Goal: Task Accomplishment & Management: Use online tool/utility

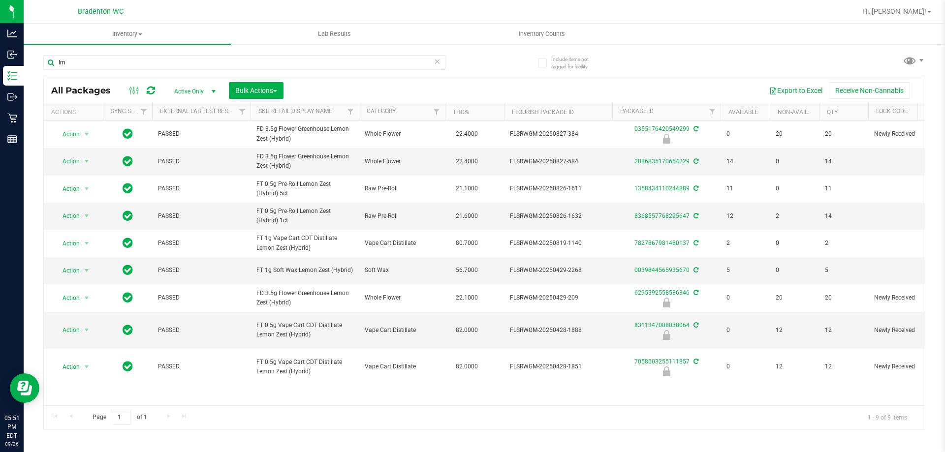
type input "l"
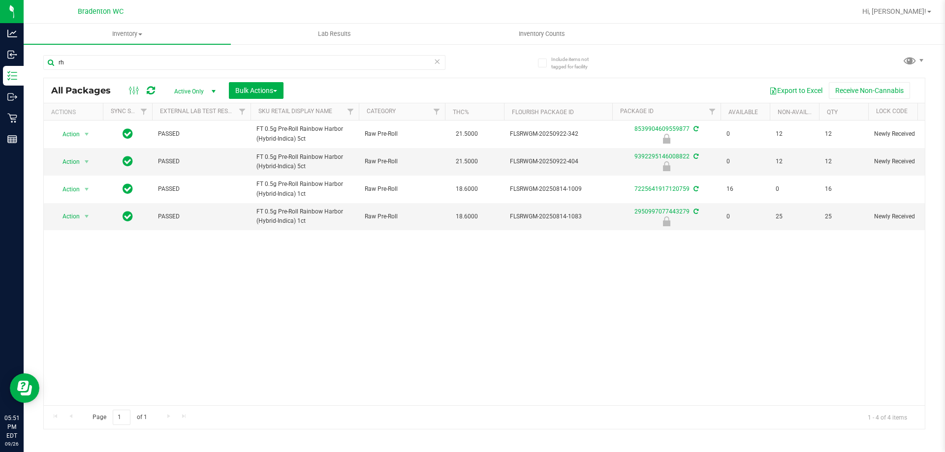
type input "r"
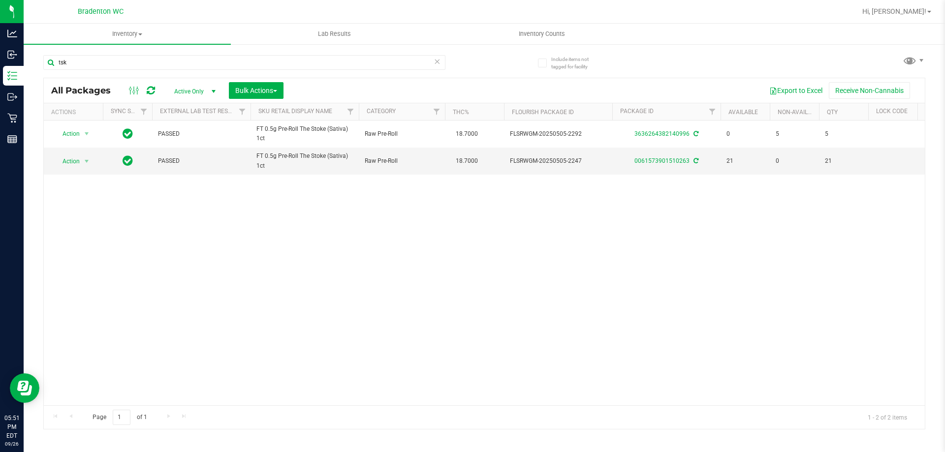
click at [433, 62] on input "tsk" at bounding box center [244, 62] width 402 height 15
type input "tsk"
click at [438, 59] on icon at bounding box center [437, 61] width 7 height 12
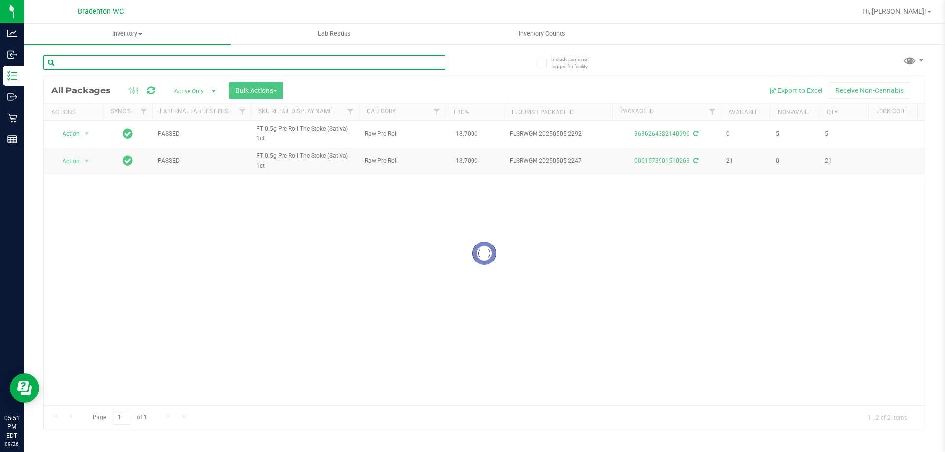
click at [307, 59] on input "text" at bounding box center [244, 62] width 402 height 15
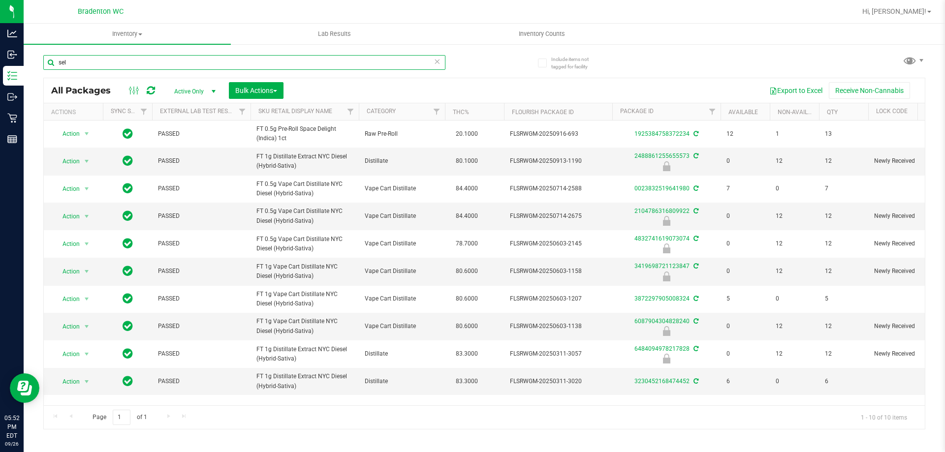
type input "sel"
click at [436, 57] on icon at bounding box center [437, 61] width 7 height 12
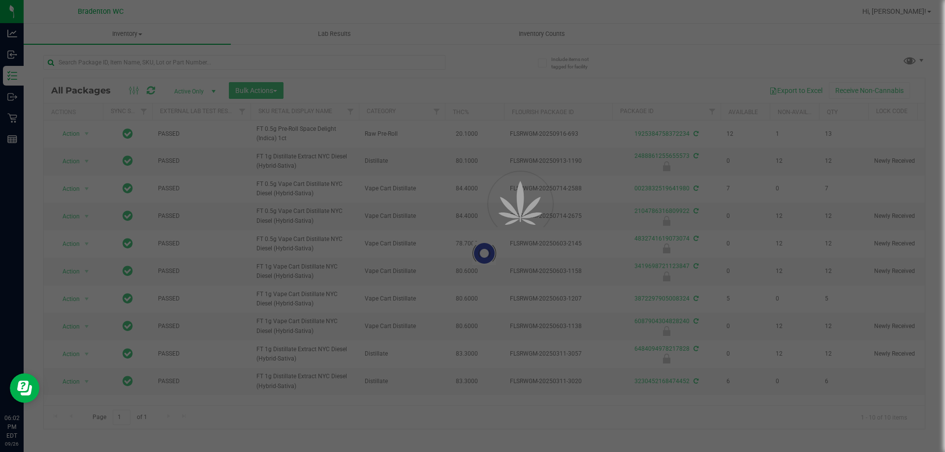
click at [443, 62] on div at bounding box center [472, 226] width 945 height 452
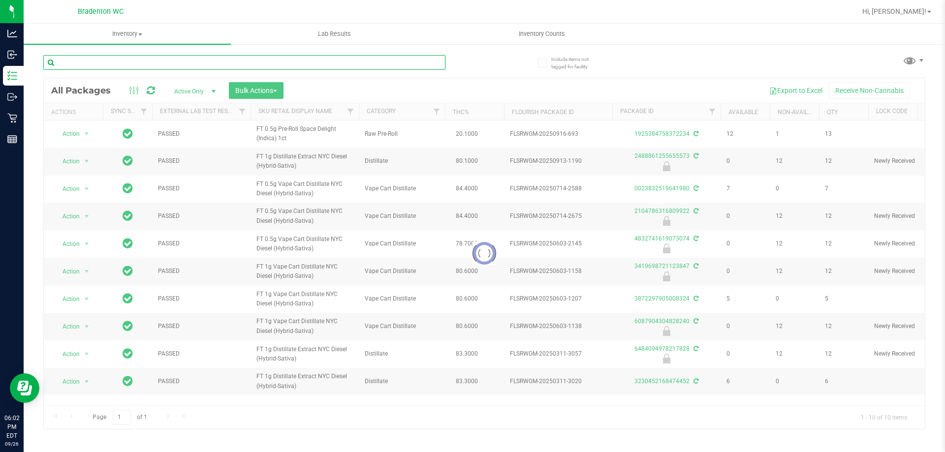
click at [375, 62] on input "text" at bounding box center [244, 62] width 402 height 15
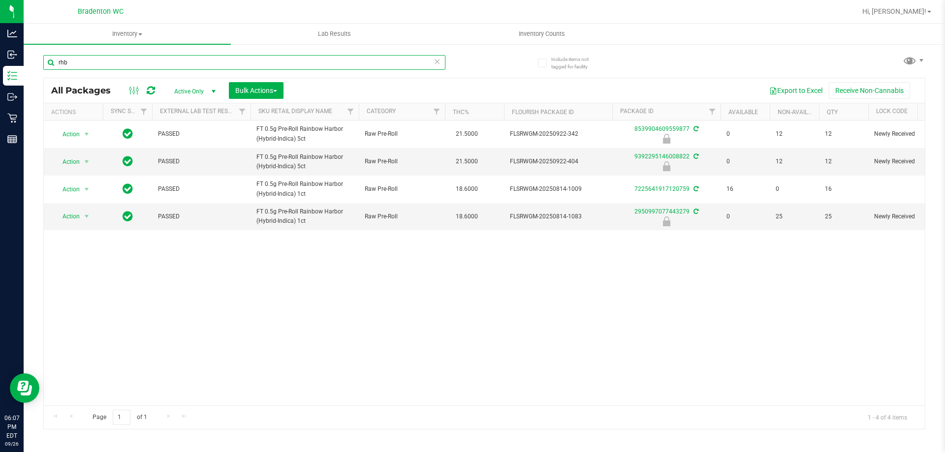
type input "rhb"
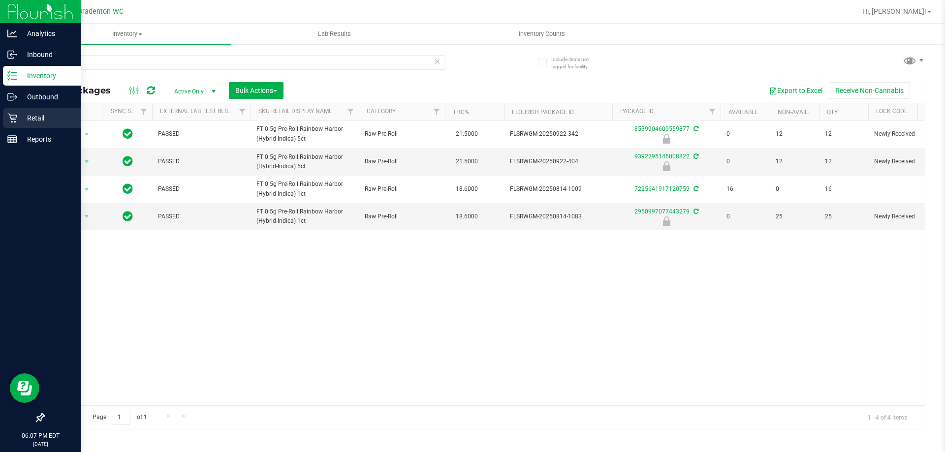
click at [7, 126] on div "Retail" at bounding box center [42, 118] width 78 height 20
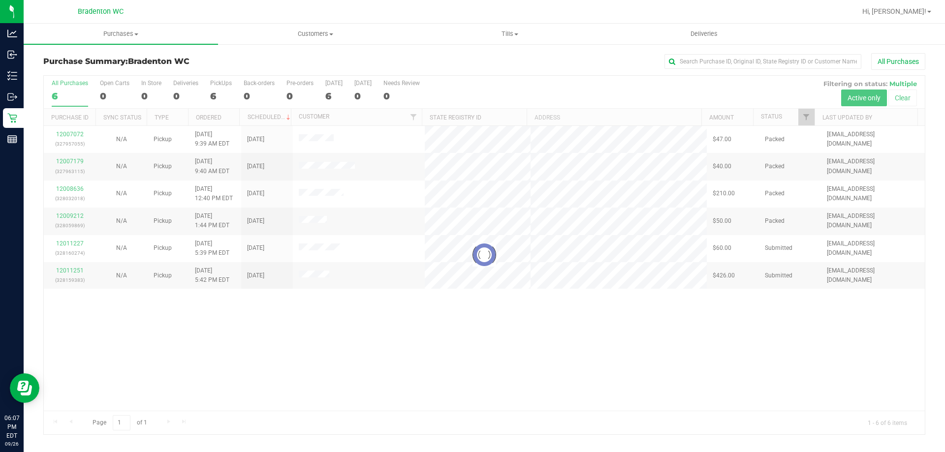
click at [330, 364] on div at bounding box center [484, 255] width 881 height 359
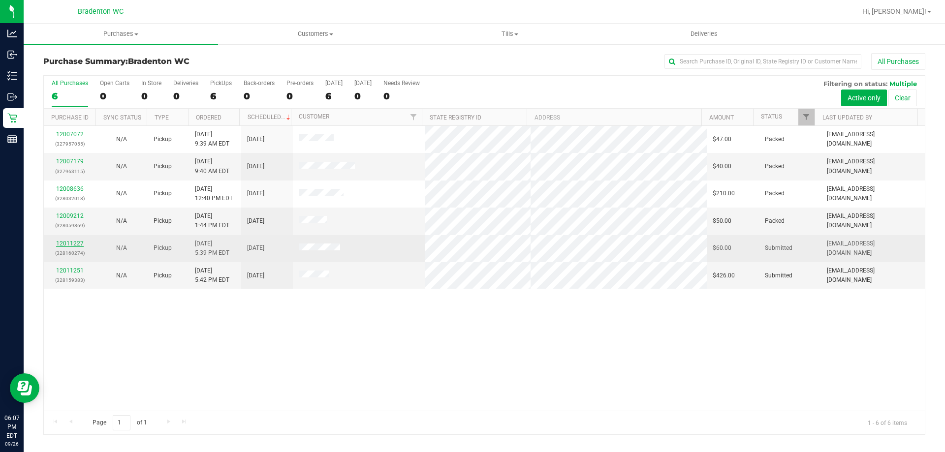
click at [72, 246] on link "12011227" at bounding box center [70, 243] width 28 height 7
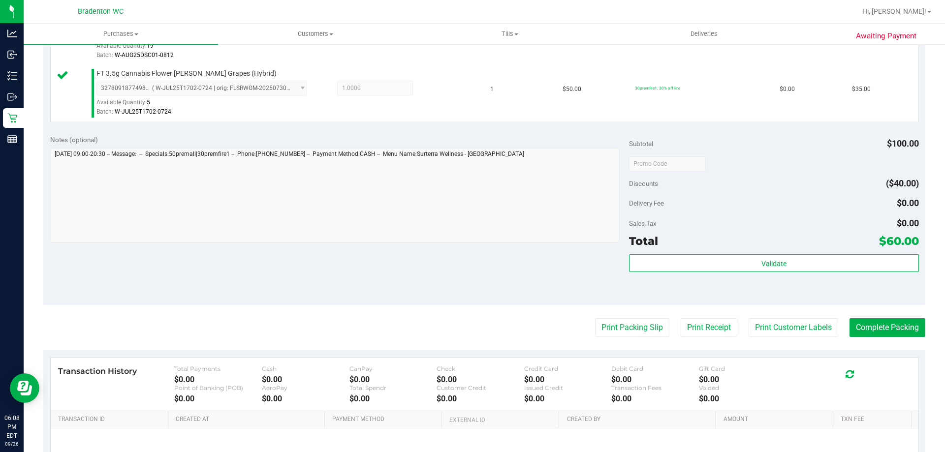
scroll to position [312, 0]
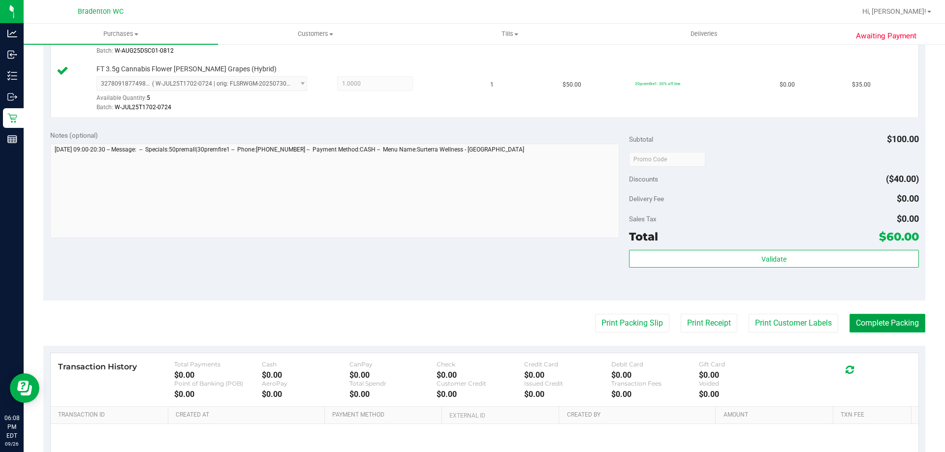
click at [886, 331] on button "Complete Packing" at bounding box center [888, 323] width 76 height 19
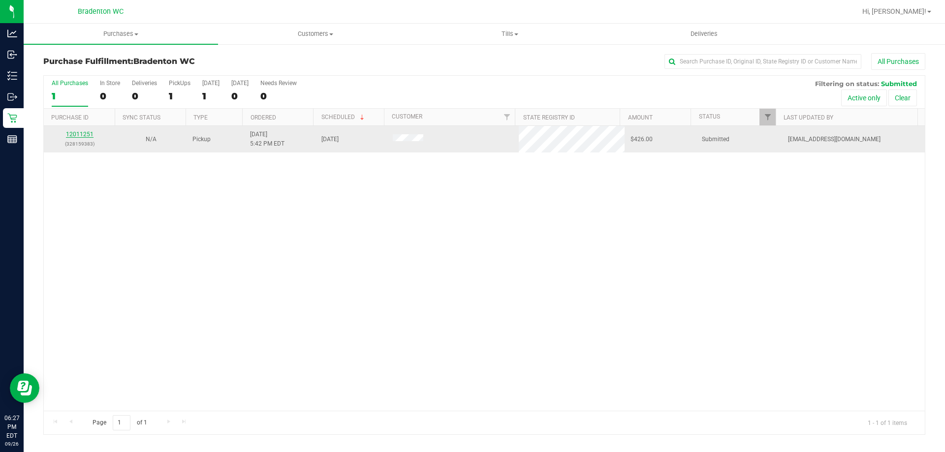
click at [85, 135] on link "12011251" at bounding box center [80, 134] width 28 height 7
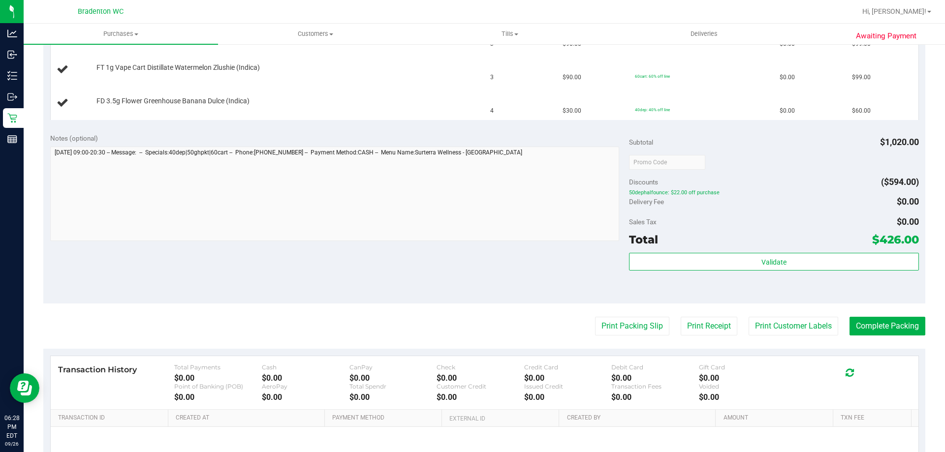
scroll to position [399, 0]
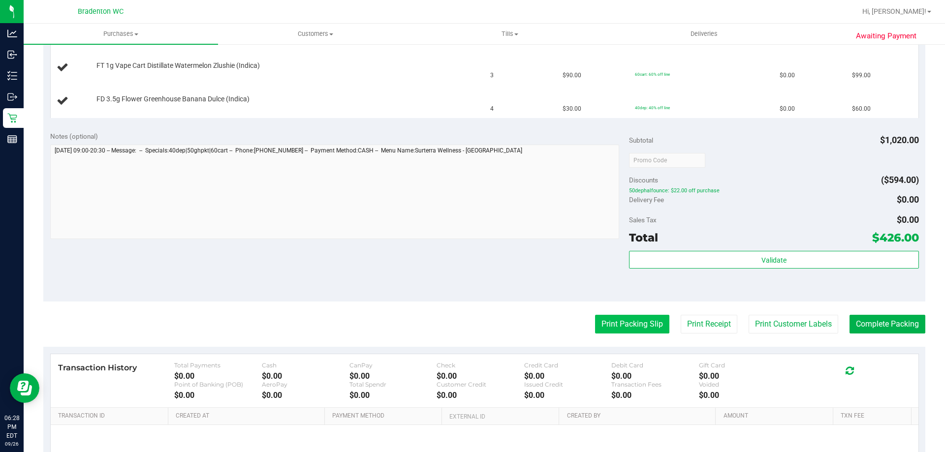
click at [637, 317] on button "Print Packing Slip" at bounding box center [632, 324] width 74 height 19
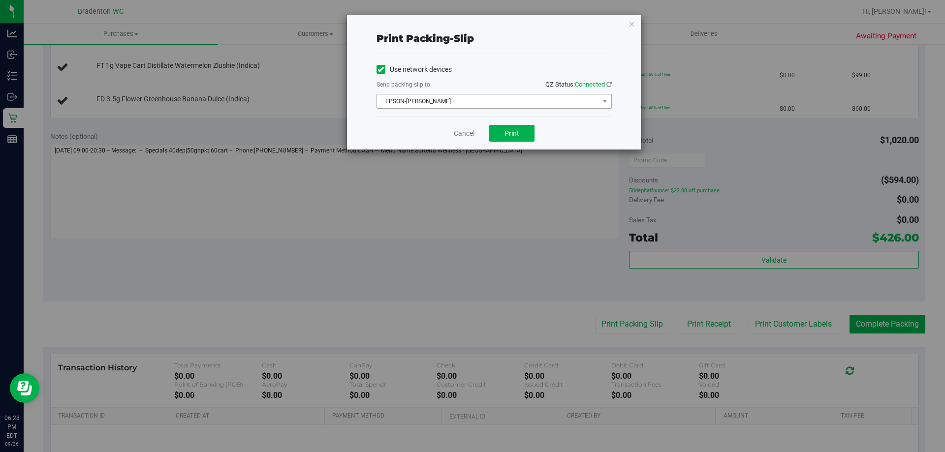
click at [508, 104] on span "EPSON-[PERSON_NAME]" at bounding box center [488, 102] width 222 height 14
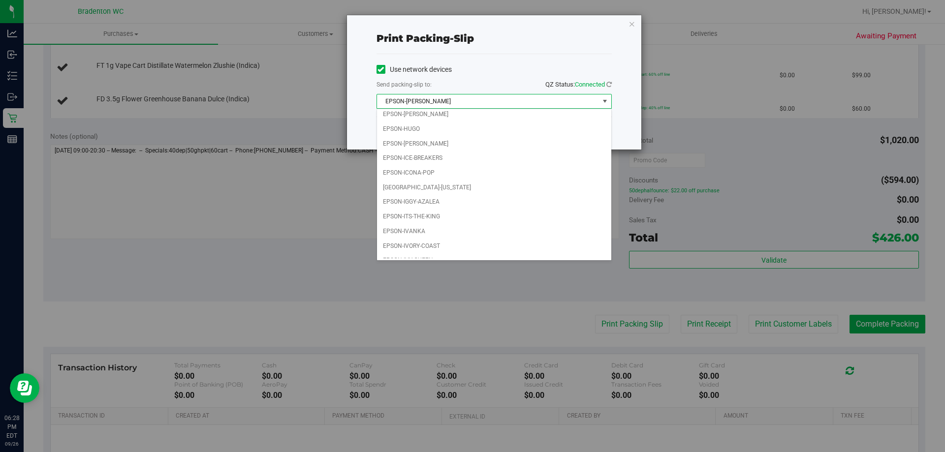
scroll to position [28, 0]
click at [444, 250] on li "EPSON-IVY-QUEEN" at bounding box center [494, 251] width 234 height 15
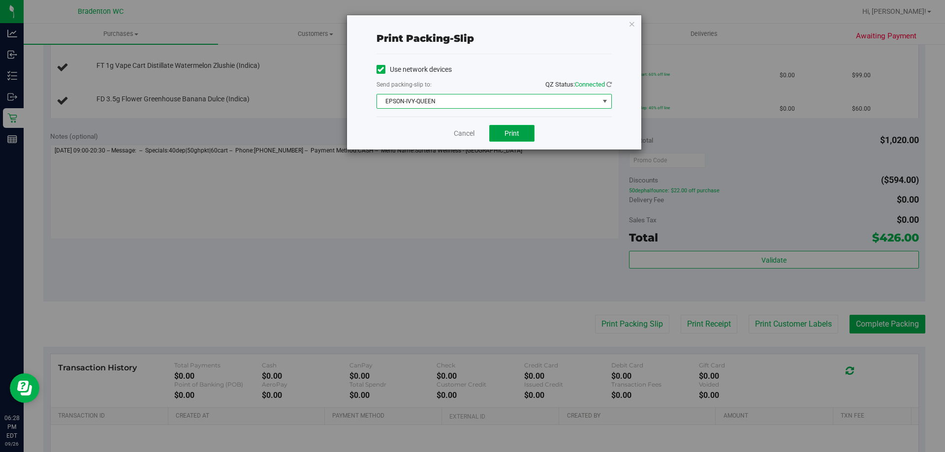
click at [519, 134] on span "Print" at bounding box center [512, 133] width 15 height 8
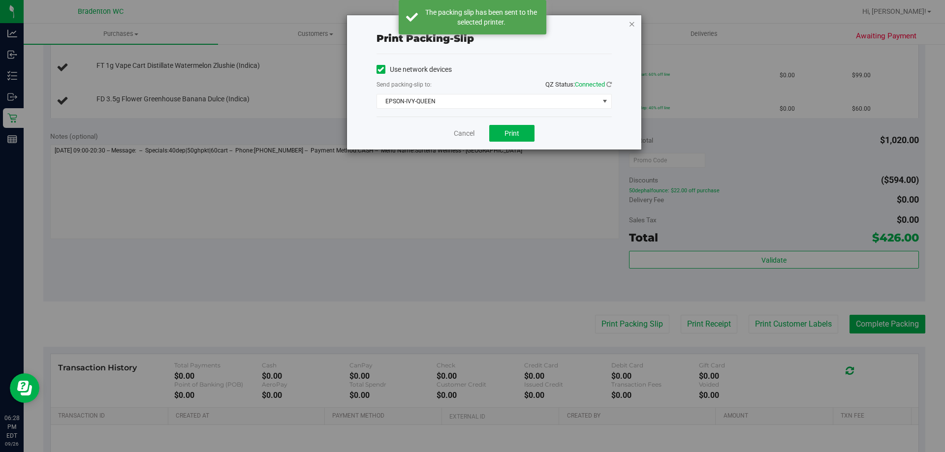
click at [632, 20] on icon "button" at bounding box center [632, 24] width 7 height 12
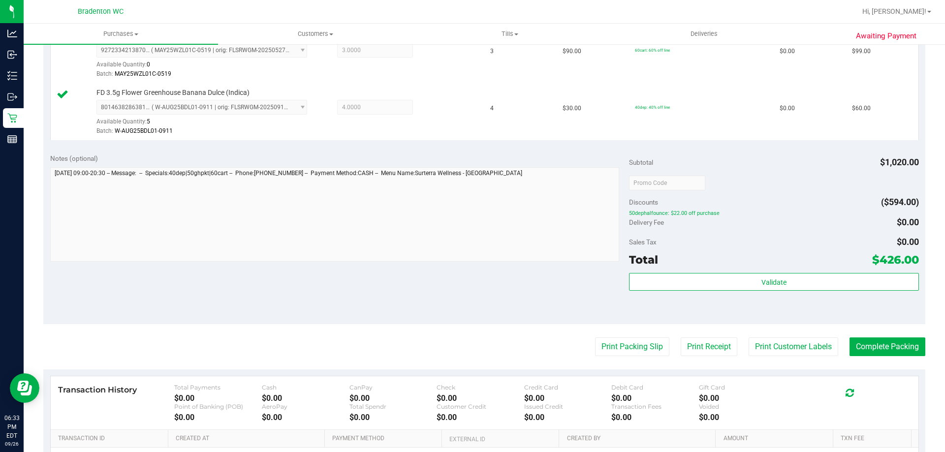
scroll to position [527, 0]
click at [895, 344] on button "Complete Packing" at bounding box center [888, 346] width 76 height 19
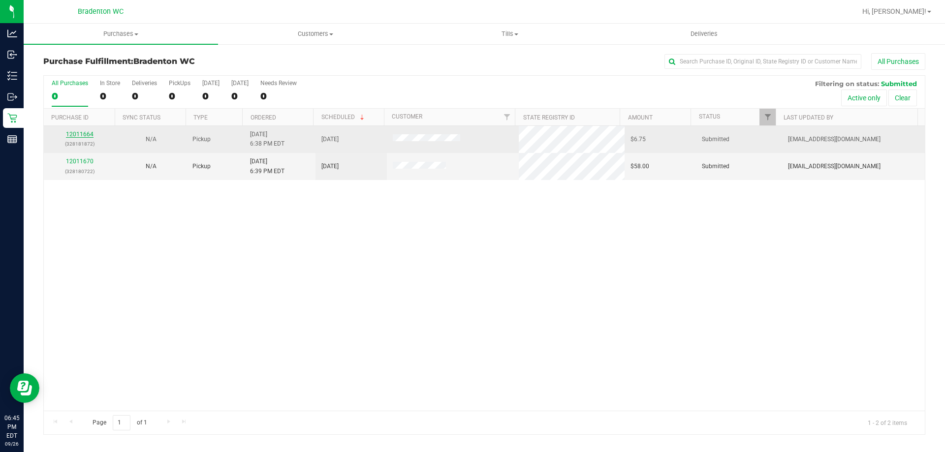
click at [82, 134] on link "12011664" at bounding box center [80, 134] width 28 height 7
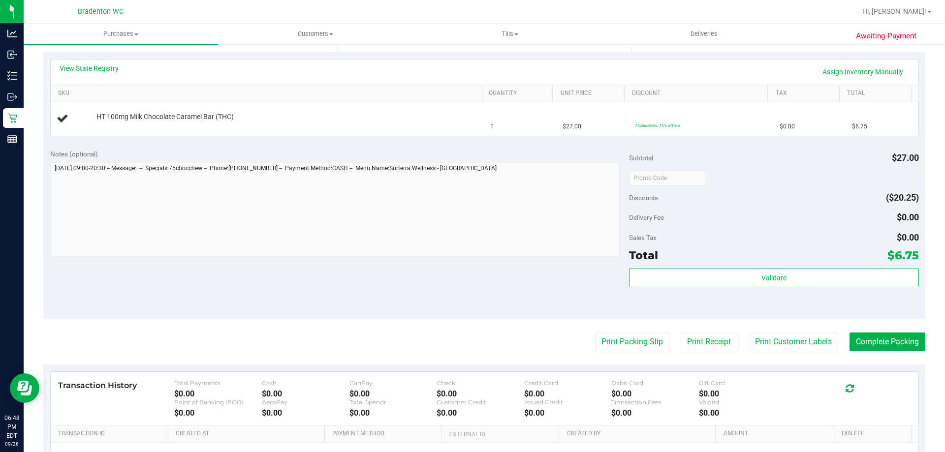
scroll to position [220, 0]
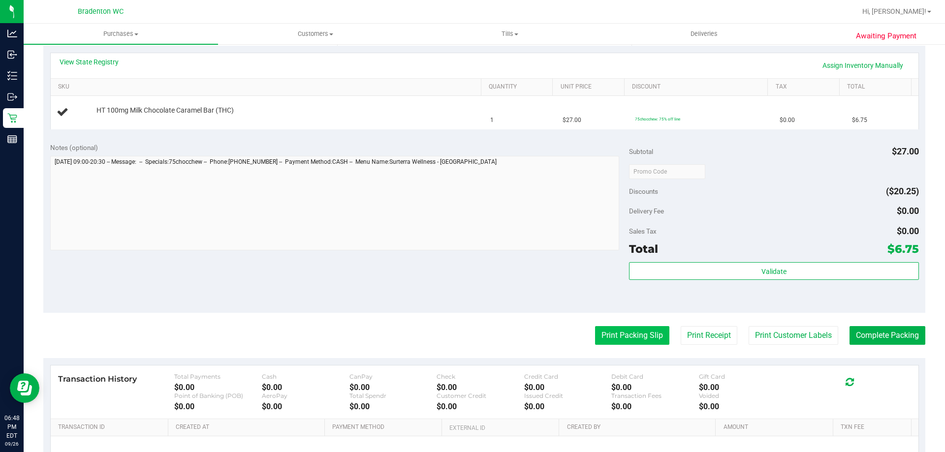
click at [622, 335] on button "Print Packing Slip" at bounding box center [632, 335] width 74 height 19
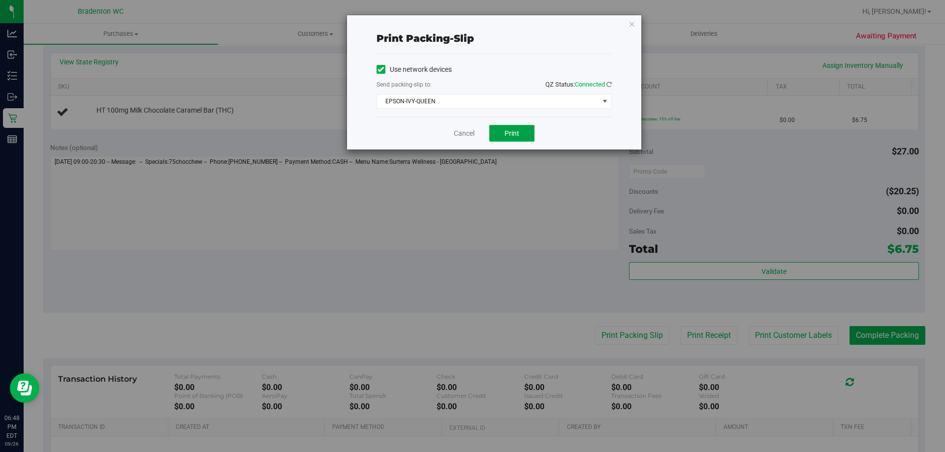
click at [508, 130] on span "Print" at bounding box center [512, 133] width 15 height 8
click at [632, 23] on icon "button" at bounding box center [632, 24] width 7 height 12
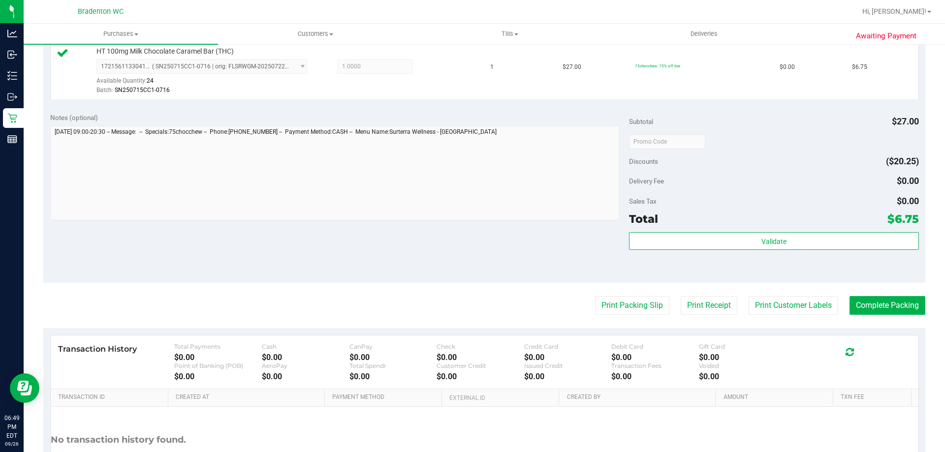
scroll to position [256, 0]
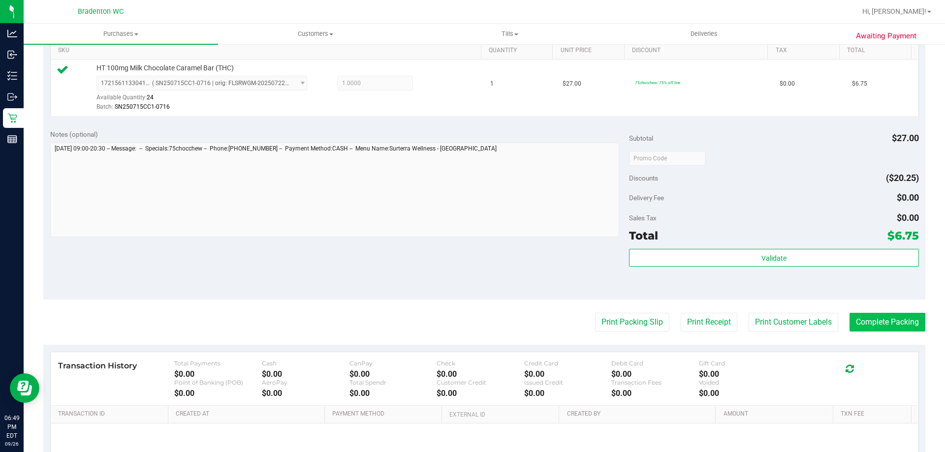
click at [888, 328] on button "Complete Packing" at bounding box center [888, 322] width 76 height 19
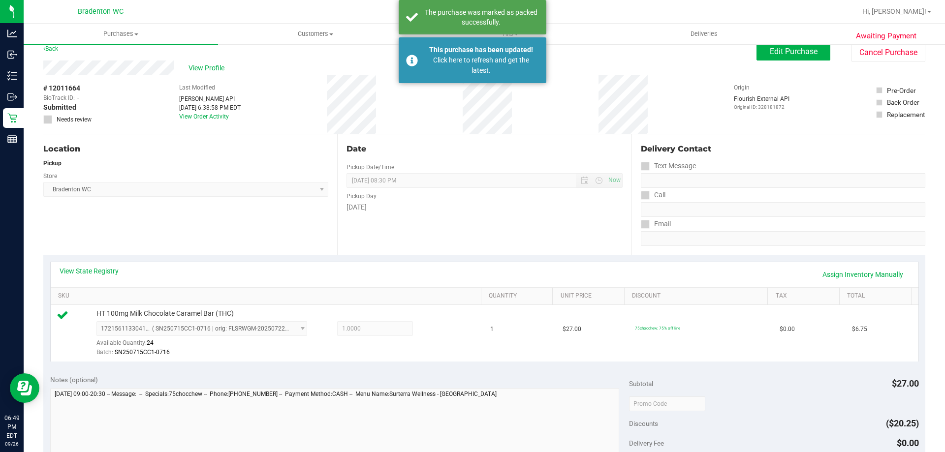
scroll to position [0, 0]
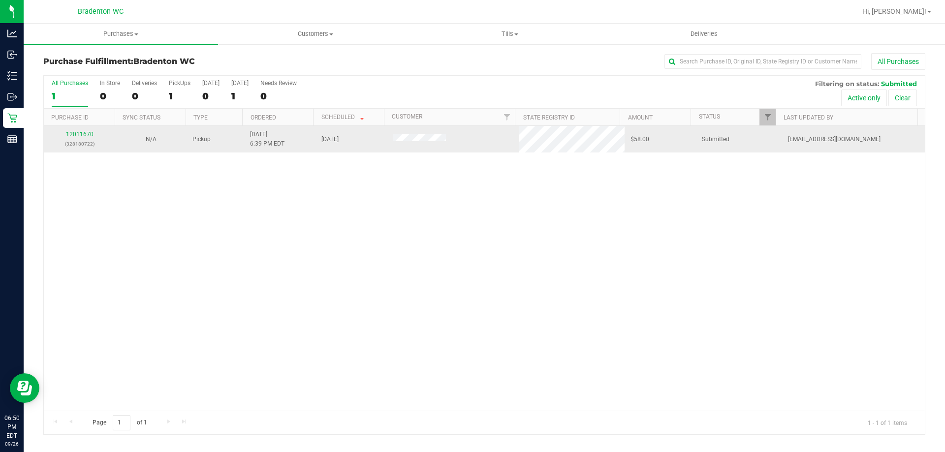
click at [79, 138] on div "12011670 (328180722)" at bounding box center [80, 139] width 60 height 19
click at [78, 135] on link "12011670" at bounding box center [80, 134] width 28 height 7
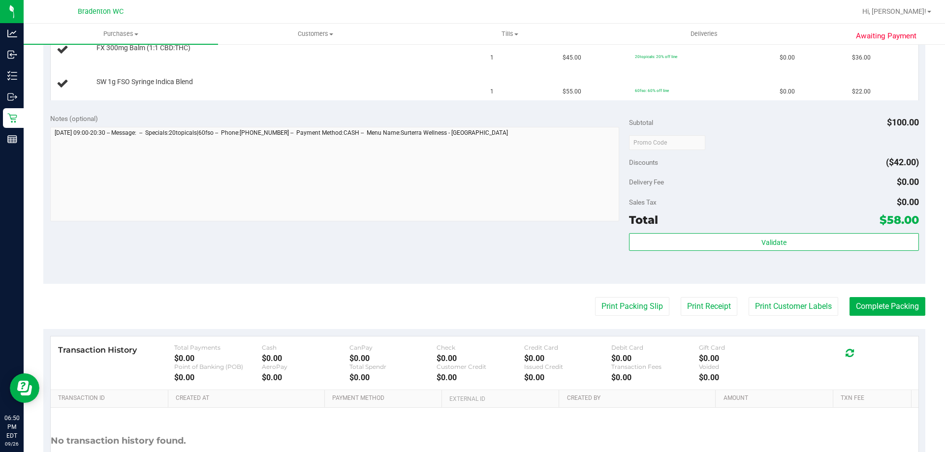
scroll to position [342, 0]
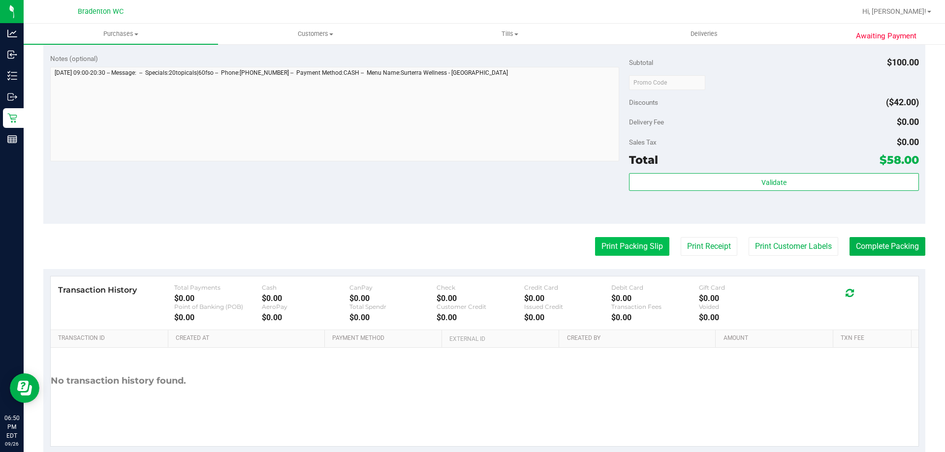
click at [603, 250] on button "Print Packing Slip" at bounding box center [632, 246] width 74 height 19
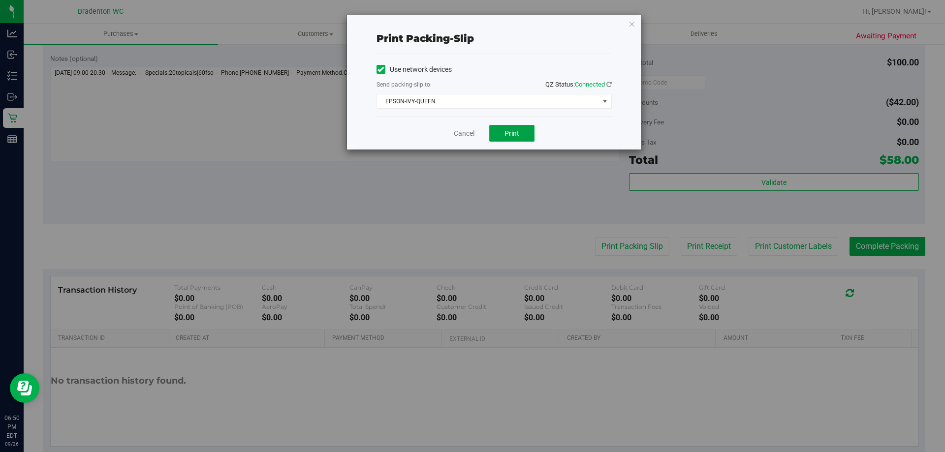
click at [517, 132] on span "Print" at bounding box center [512, 133] width 15 height 8
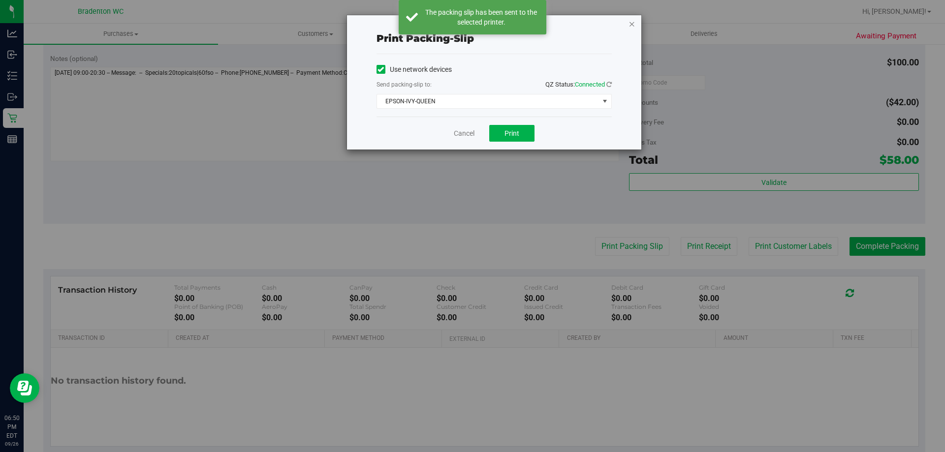
click at [631, 23] on icon "button" at bounding box center [632, 24] width 7 height 12
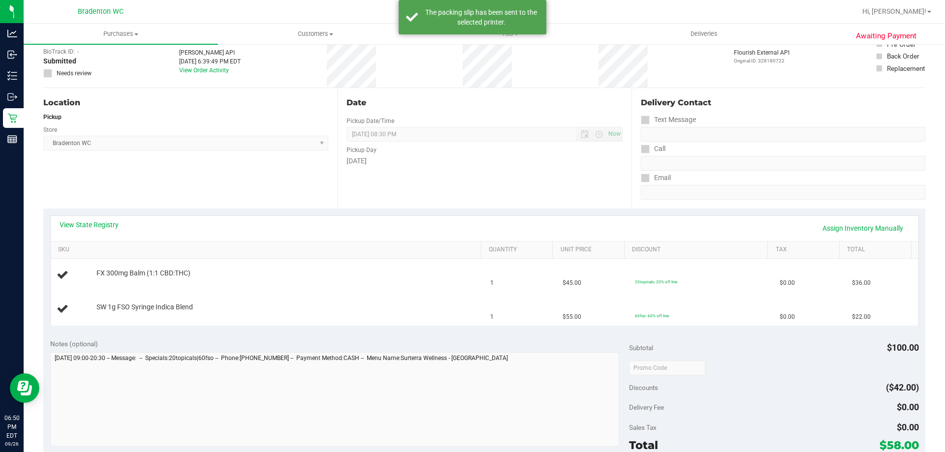
scroll to position [0, 0]
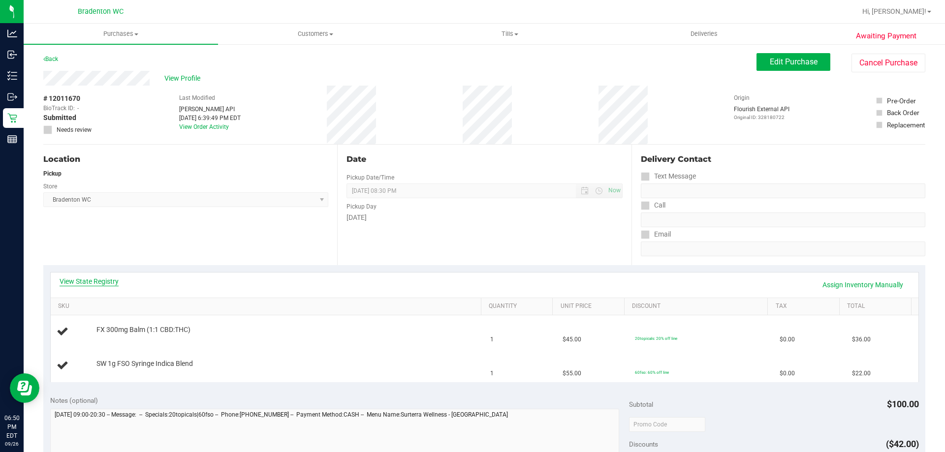
click at [107, 283] on link "View State Registry" at bounding box center [89, 282] width 59 height 10
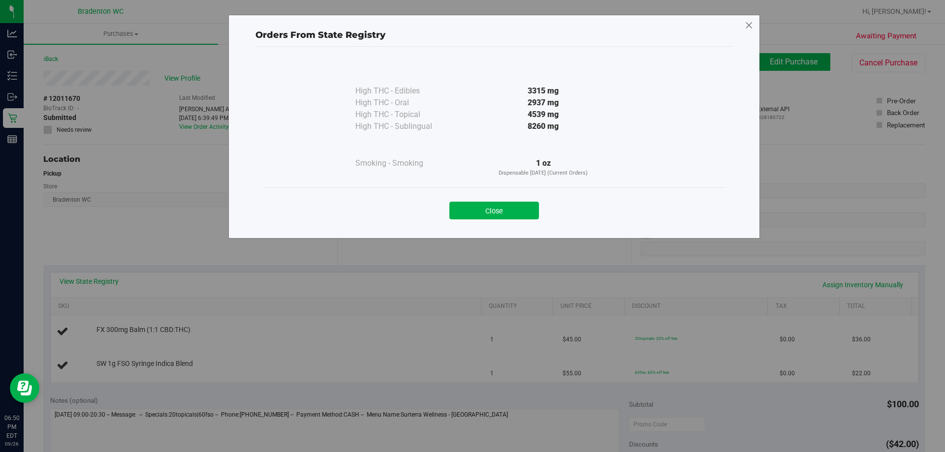
click at [749, 18] on icon at bounding box center [749, 26] width 9 height 16
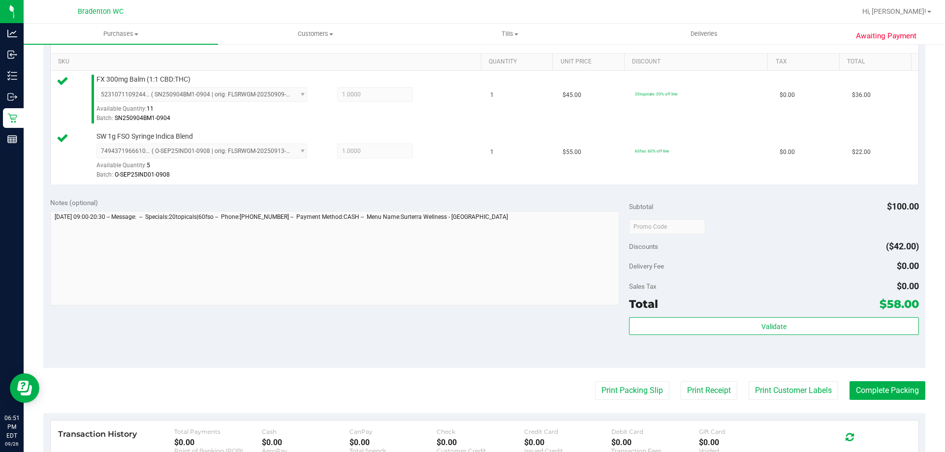
scroll to position [255, 0]
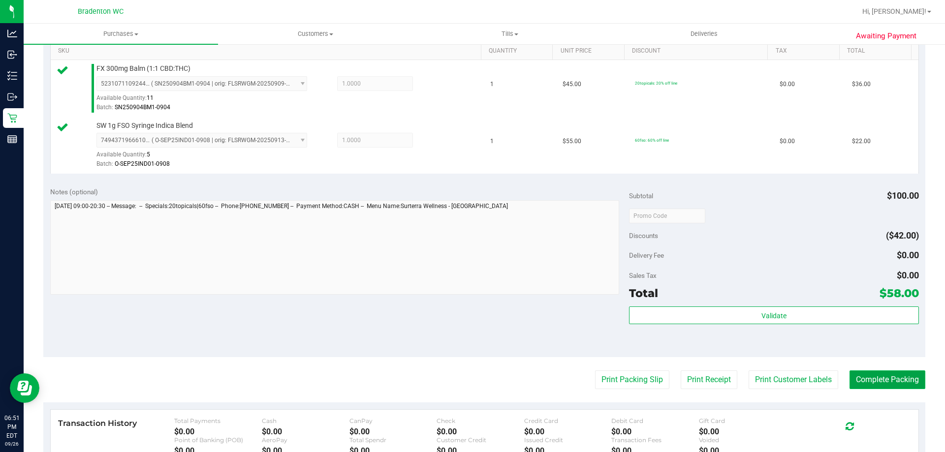
click at [883, 388] on button "Complete Packing" at bounding box center [888, 380] width 76 height 19
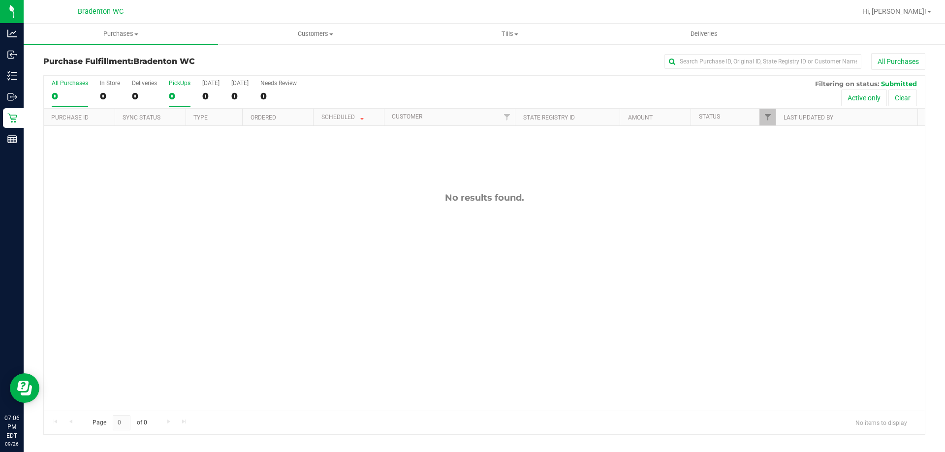
click at [180, 83] on div "PickUps" at bounding box center [180, 83] width 22 height 7
click at [0, 0] on input "PickUps 0" at bounding box center [0, 0] width 0 height 0
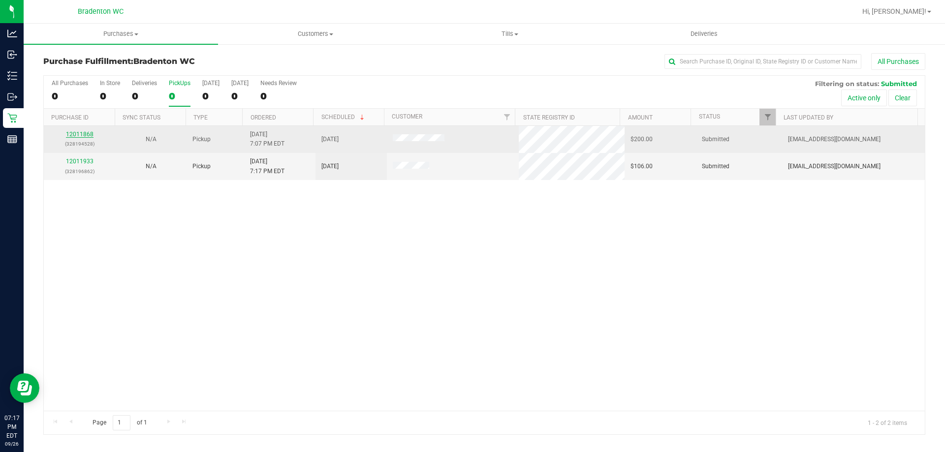
click at [81, 135] on link "12011868" at bounding box center [80, 134] width 28 height 7
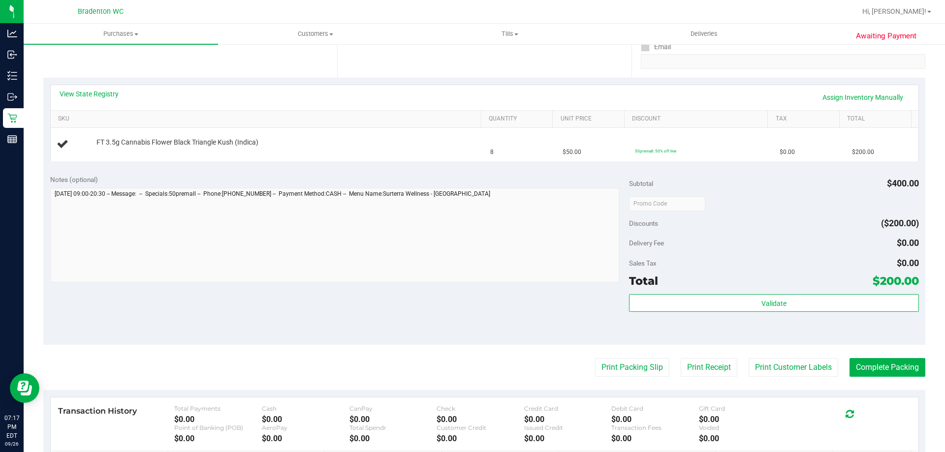
scroll to position [219, 0]
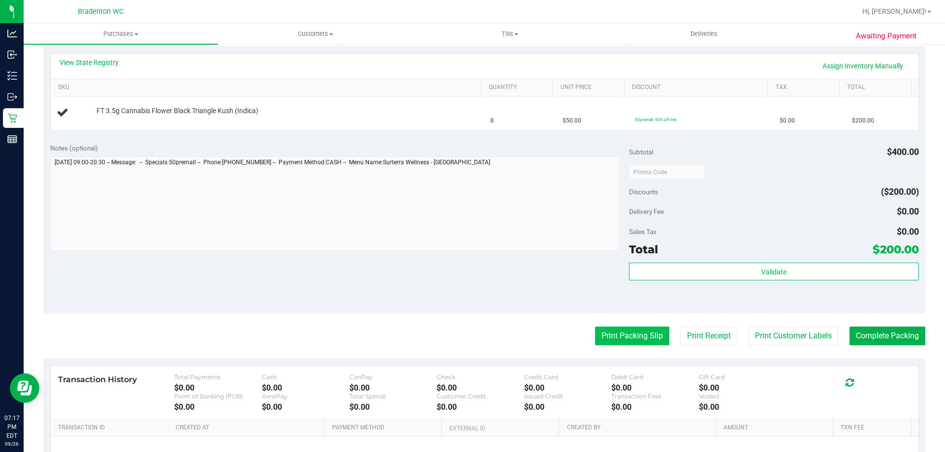
click at [632, 343] on button "Print Packing Slip" at bounding box center [632, 336] width 74 height 19
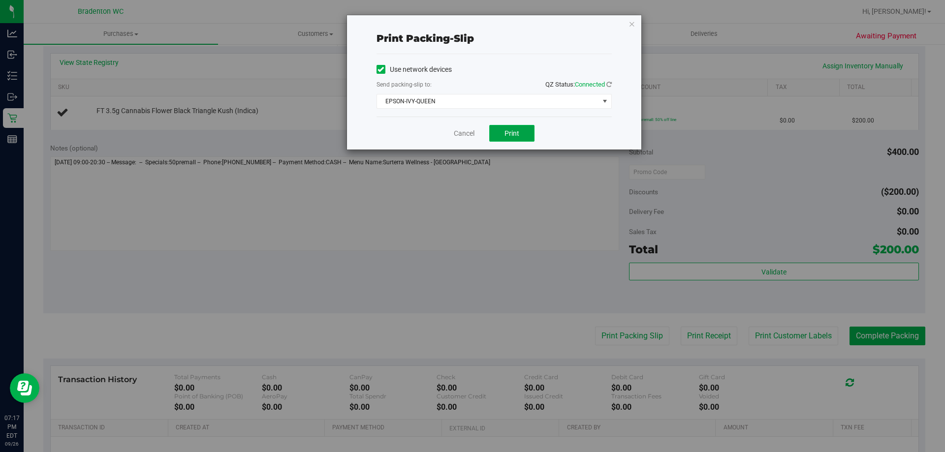
click at [523, 132] on button "Print" at bounding box center [511, 133] width 45 height 17
click at [634, 19] on icon "button" at bounding box center [632, 24] width 7 height 12
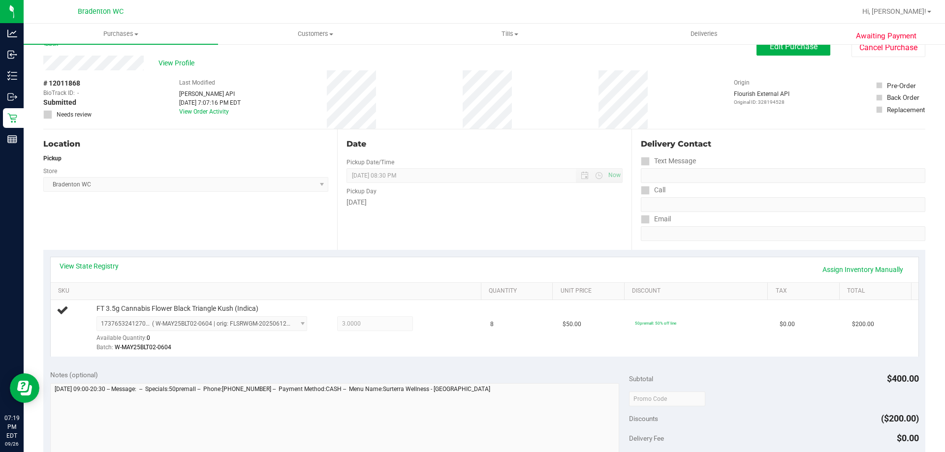
scroll to position [0, 0]
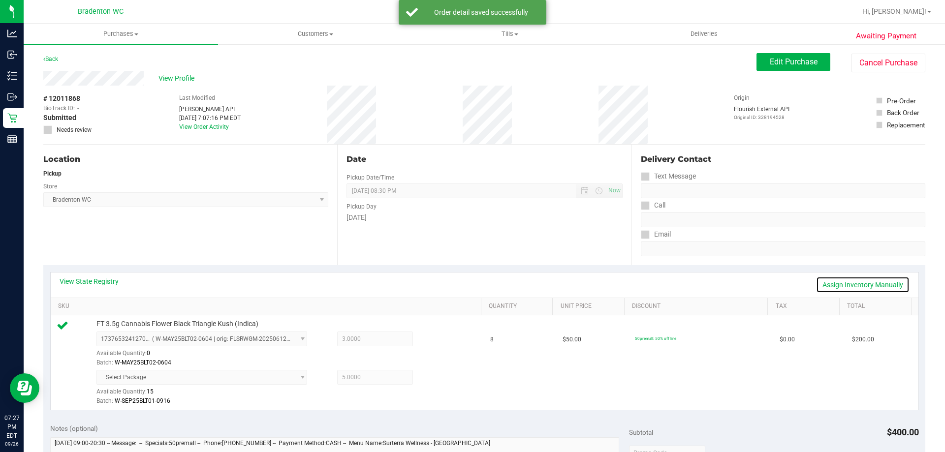
click at [853, 281] on link "Assign Inventory Manually" at bounding box center [863, 285] width 94 height 17
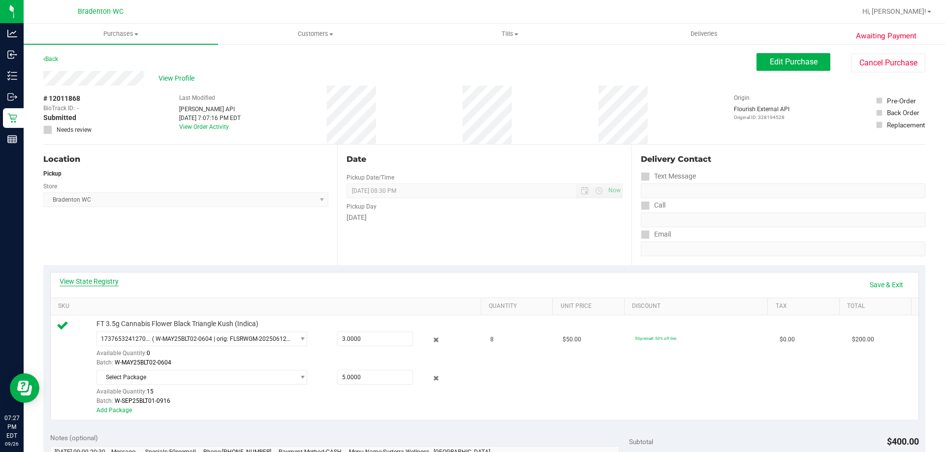
click at [93, 280] on link "View State Registry" at bounding box center [89, 282] width 59 height 10
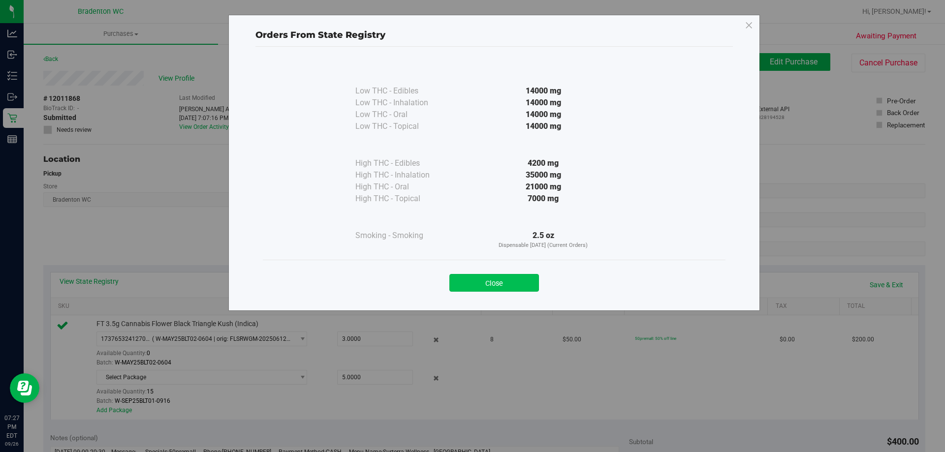
click at [487, 285] on button "Close" at bounding box center [494, 283] width 90 height 18
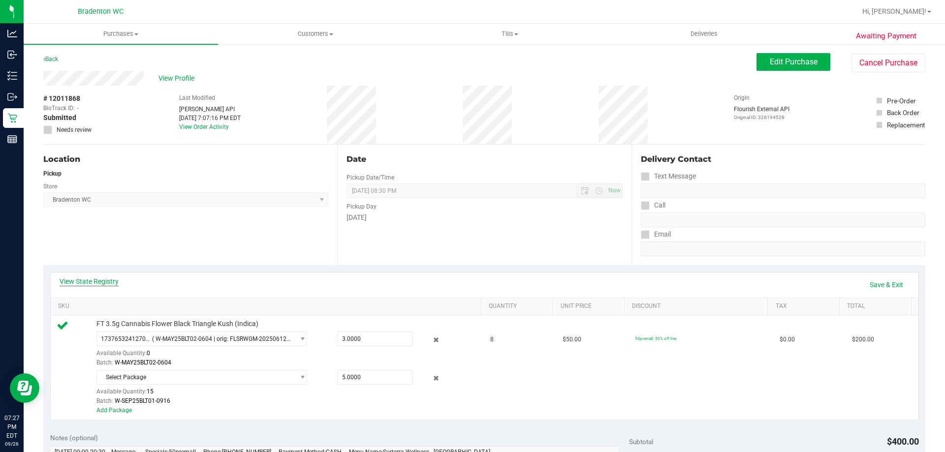
click at [94, 281] on link "View State Registry" at bounding box center [89, 282] width 59 height 10
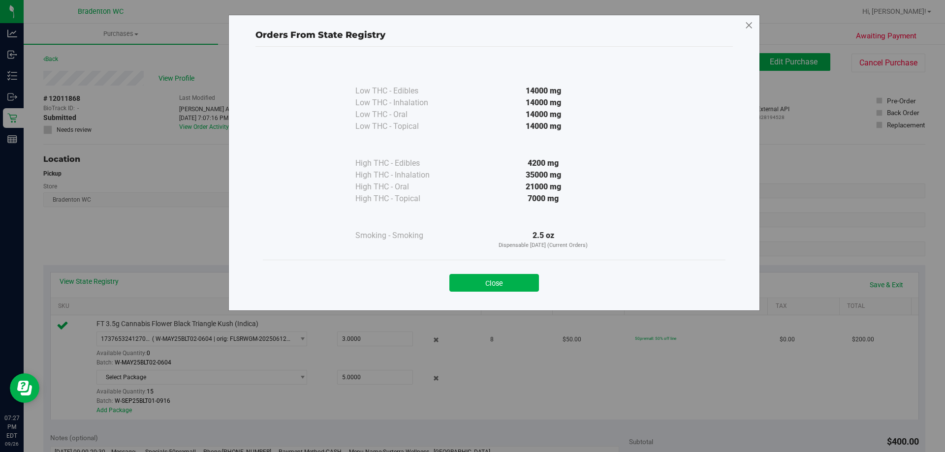
click at [749, 20] on icon at bounding box center [749, 26] width 9 height 16
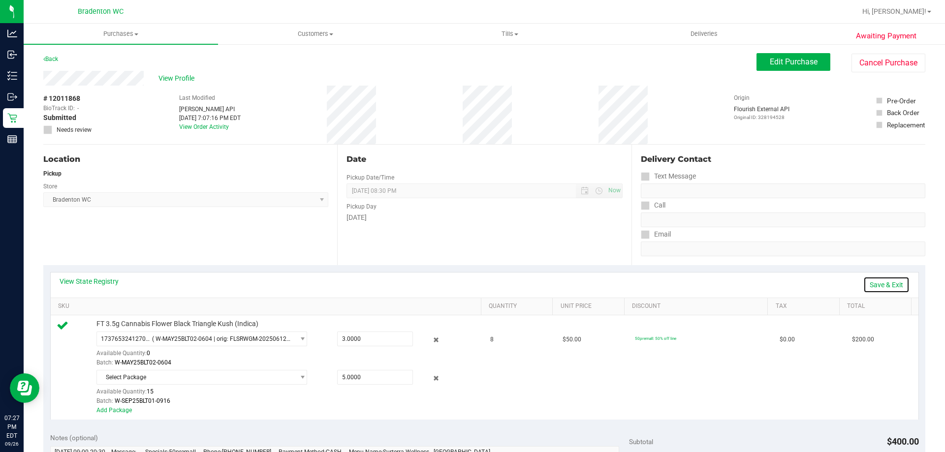
click at [892, 277] on link "Save & Exit" at bounding box center [886, 285] width 46 height 17
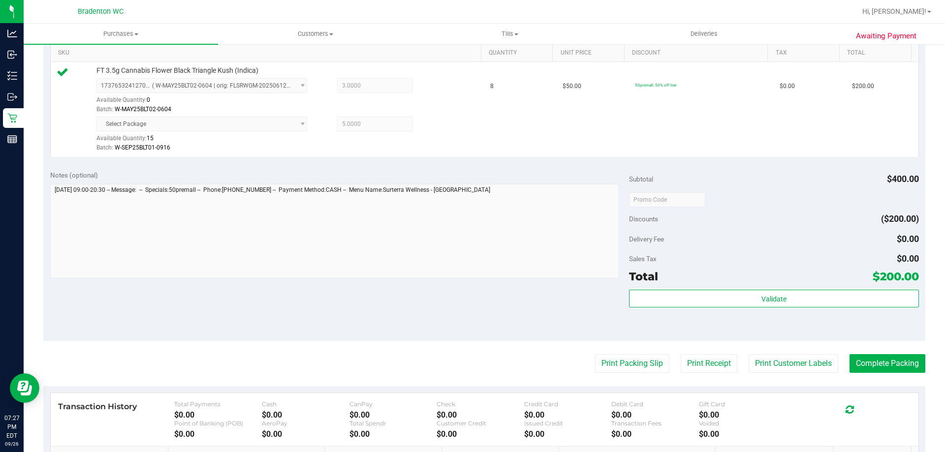
scroll to position [391, 0]
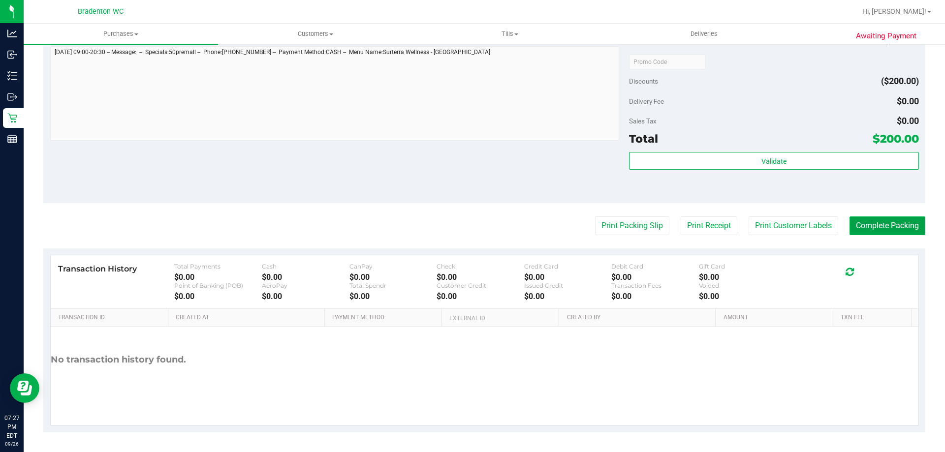
click at [891, 232] on button "Complete Packing" at bounding box center [888, 226] width 76 height 19
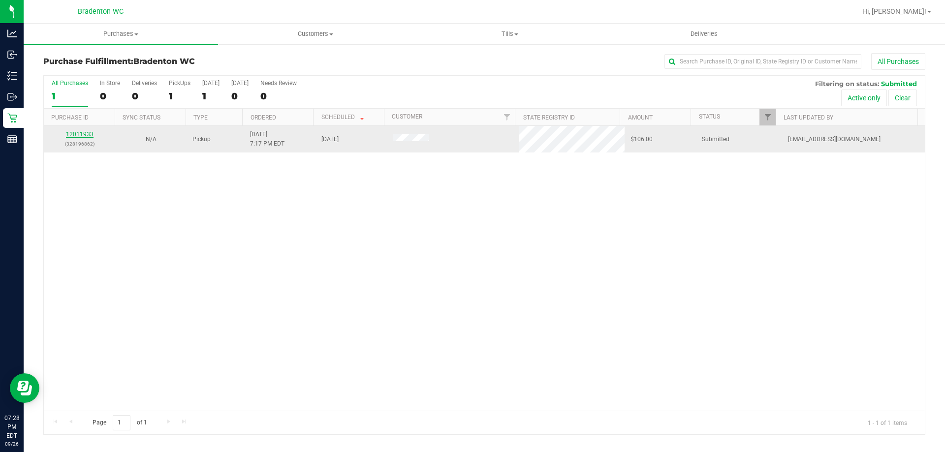
click at [79, 136] on link "12011933" at bounding box center [80, 134] width 28 height 7
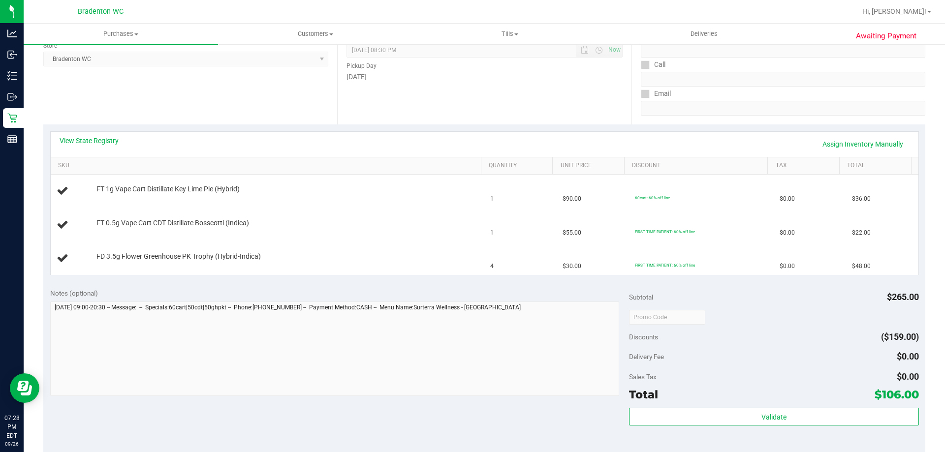
scroll to position [133, 0]
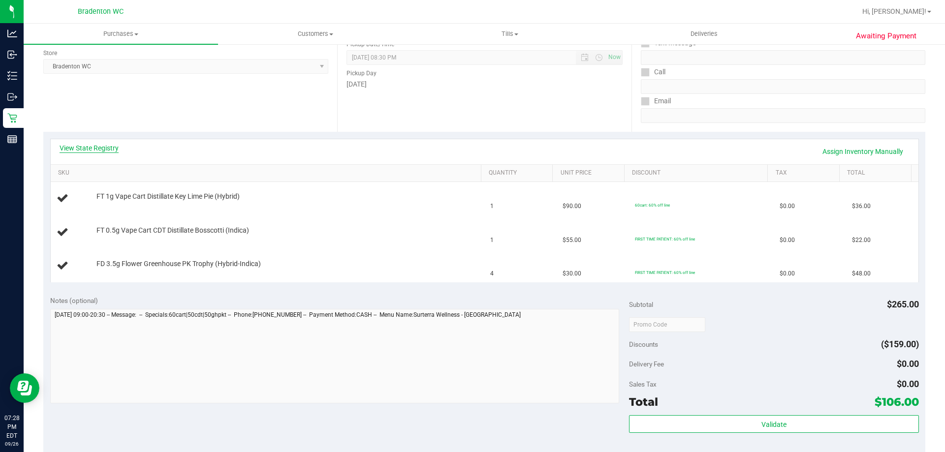
click at [83, 147] on link "View State Registry" at bounding box center [89, 148] width 59 height 10
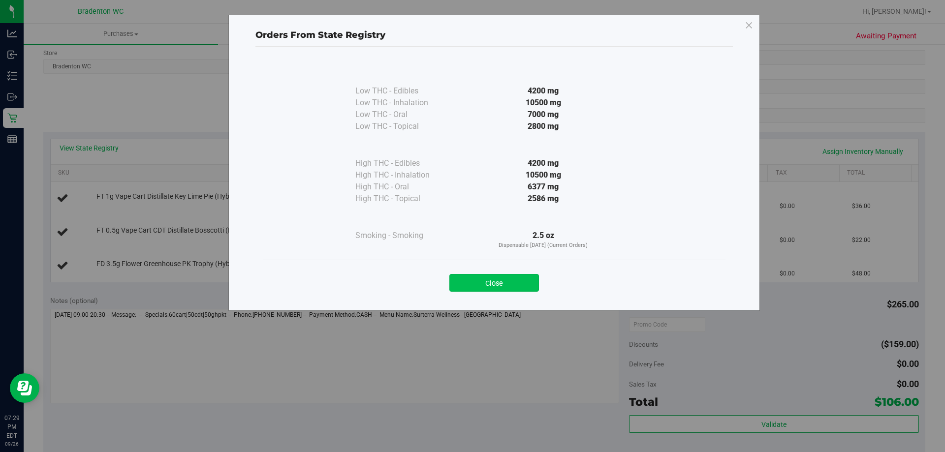
click at [486, 278] on button "Close" at bounding box center [494, 283] width 90 height 18
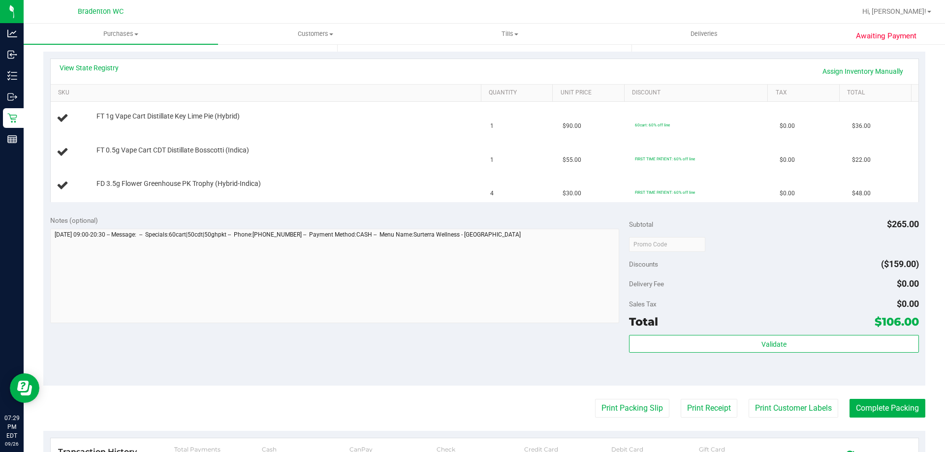
scroll to position [249, 0]
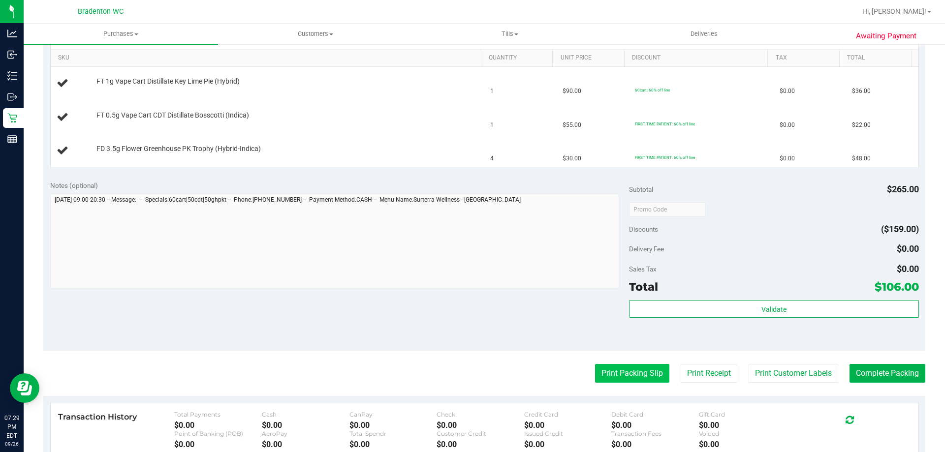
click at [626, 380] on button "Print Packing Slip" at bounding box center [632, 373] width 74 height 19
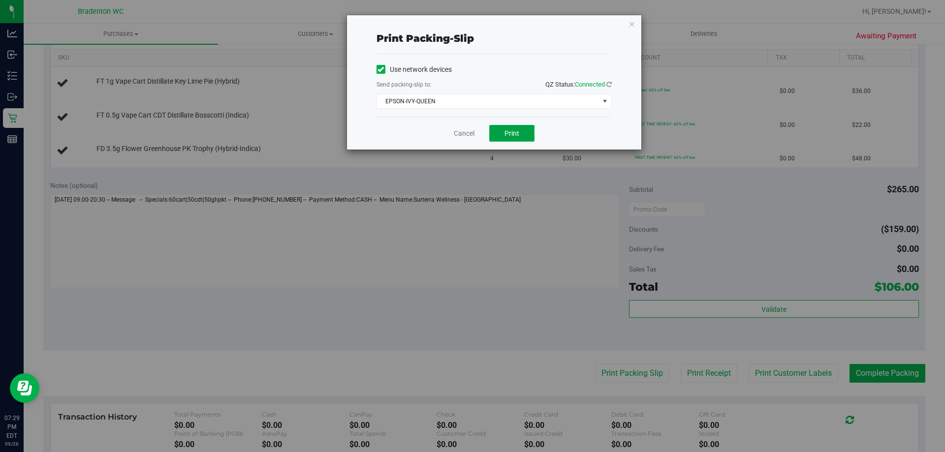
click at [517, 131] on span "Print" at bounding box center [512, 133] width 15 height 8
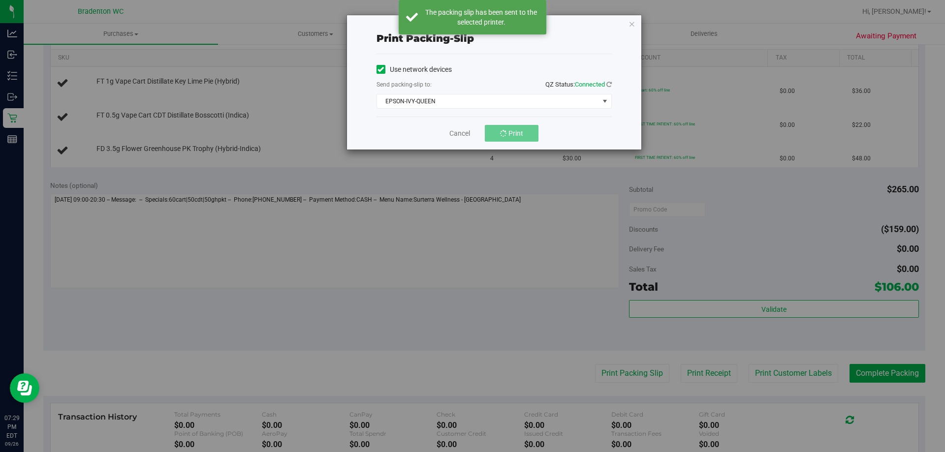
click at [645, 29] on div "Print packing-slip Use network devices Send packing-slip to: QZ Status: Connect…" at bounding box center [476, 226] width 952 height 452
click at [634, 20] on icon "button" at bounding box center [632, 24] width 7 height 12
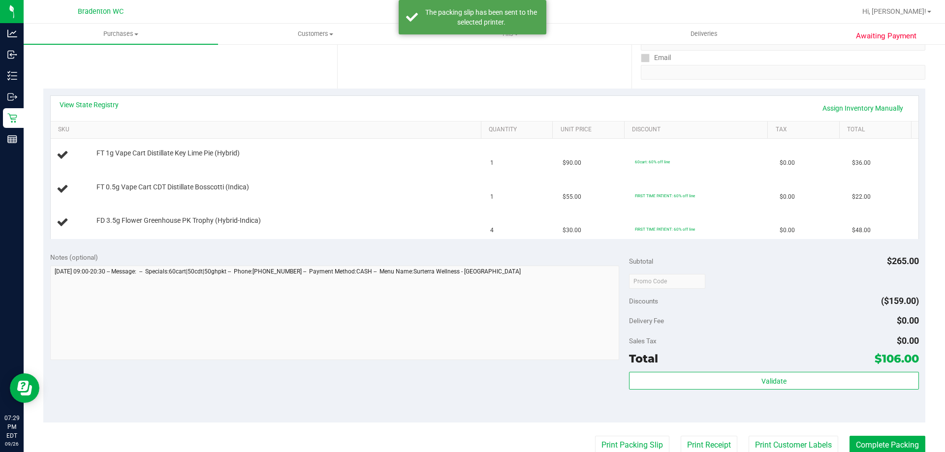
scroll to position [109, 0]
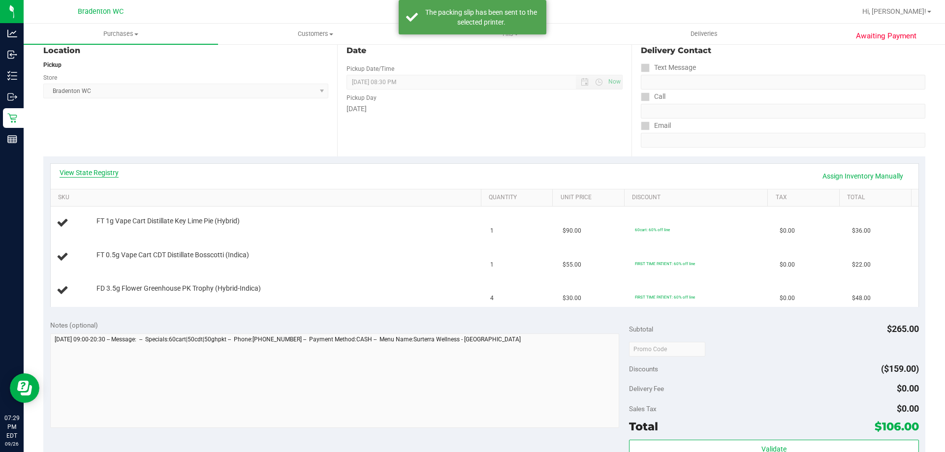
click at [96, 170] on link "View State Registry" at bounding box center [89, 173] width 59 height 10
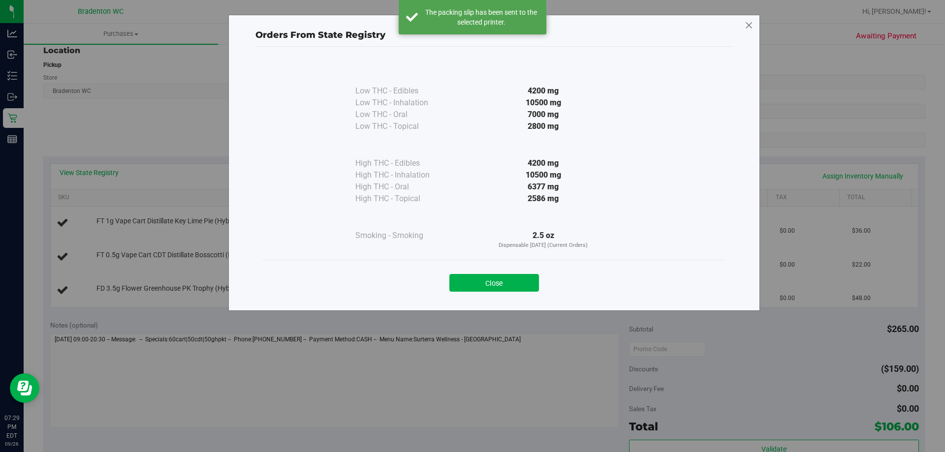
click at [751, 24] on icon at bounding box center [749, 26] width 9 height 16
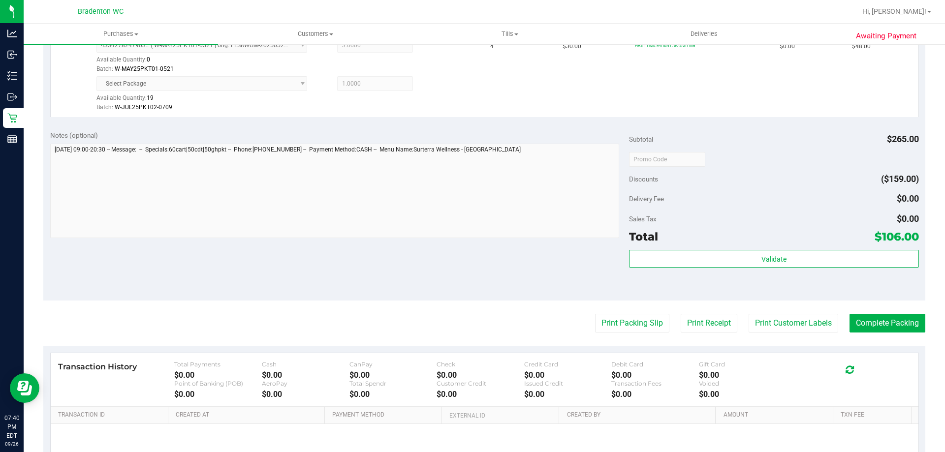
scroll to position [445, 0]
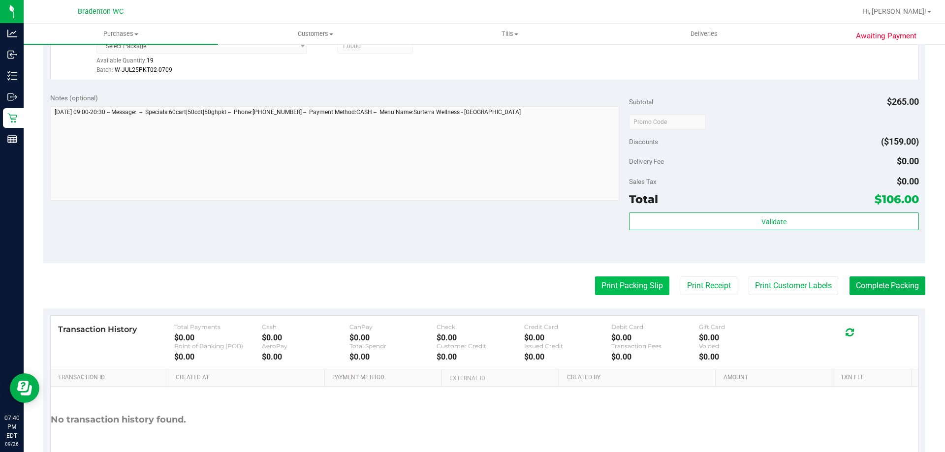
click at [639, 278] on button "Print Packing Slip" at bounding box center [632, 286] width 74 height 19
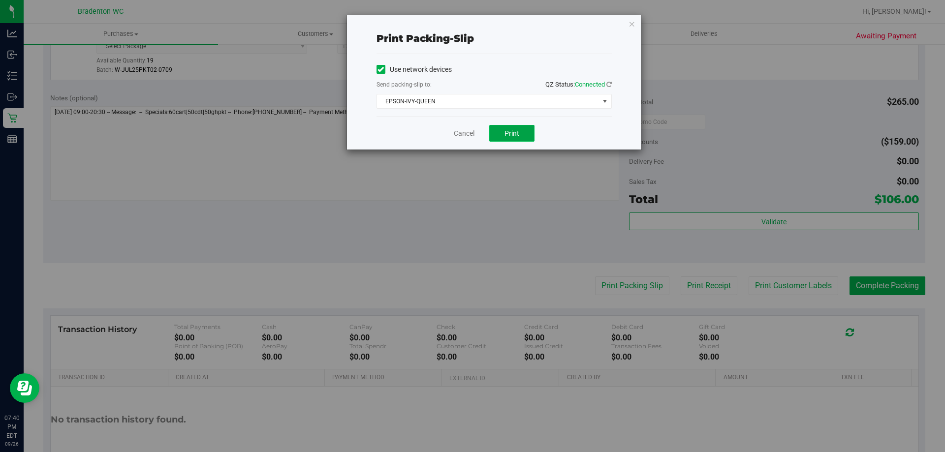
click at [517, 135] on span "Print" at bounding box center [512, 133] width 15 height 8
click at [632, 24] on icon "button" at bounding box center [632, 24] width 7 height 12
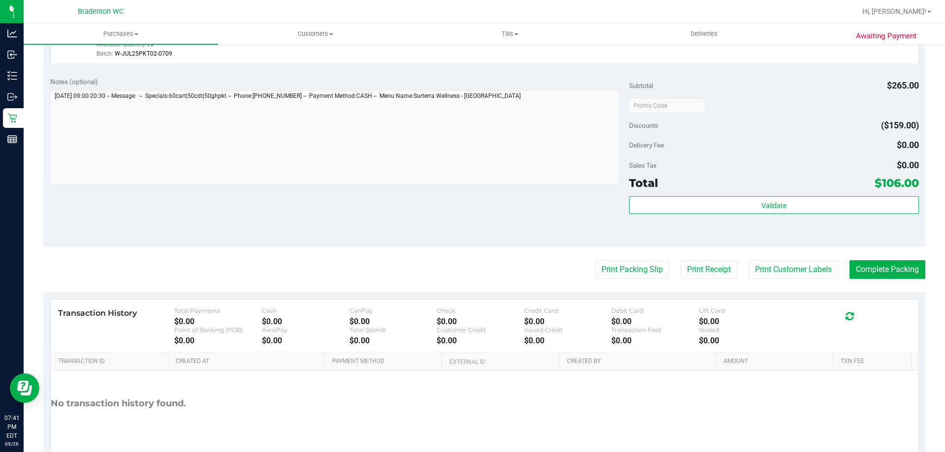
scroll to position [462, 0]
click at [888, 269] on button "Complete Packing" at bounding box center [888, 268] width 76 height 19
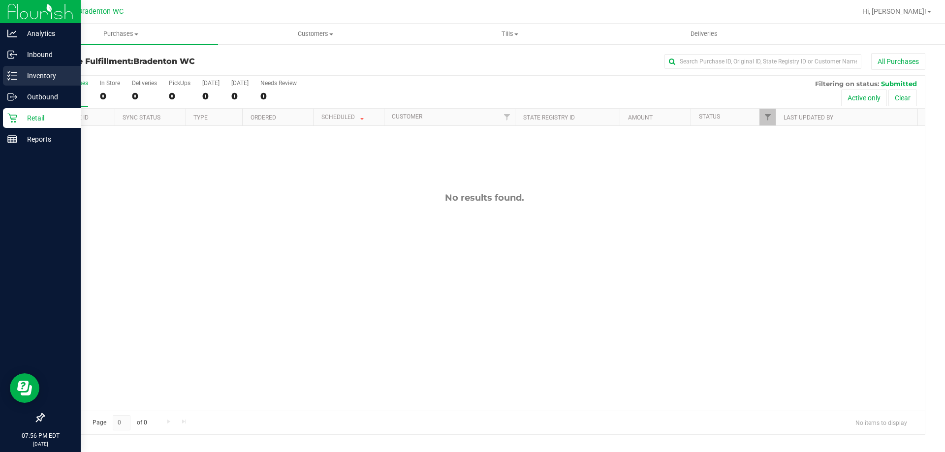
click at [21, 70] on p "Inventory" at bounding box center [46, 76] width 59 height 12
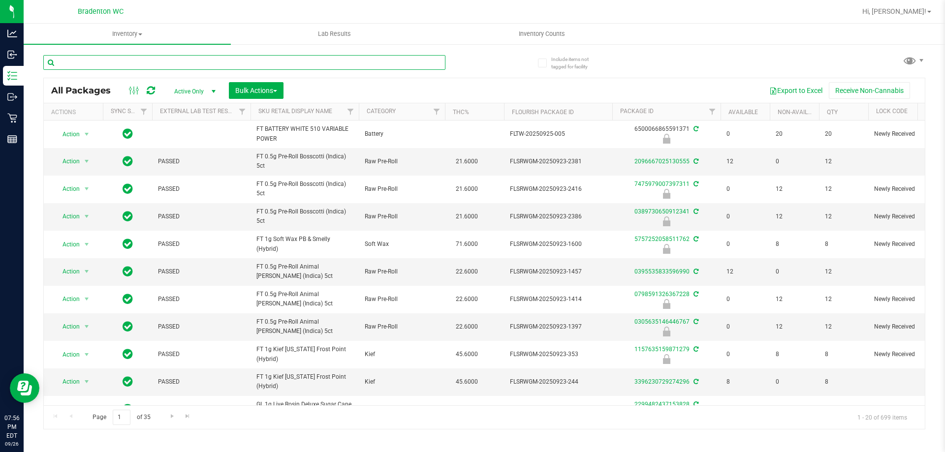
click at [179, 61] on input "text" at bounding box center [244, 62] width 402 height 15
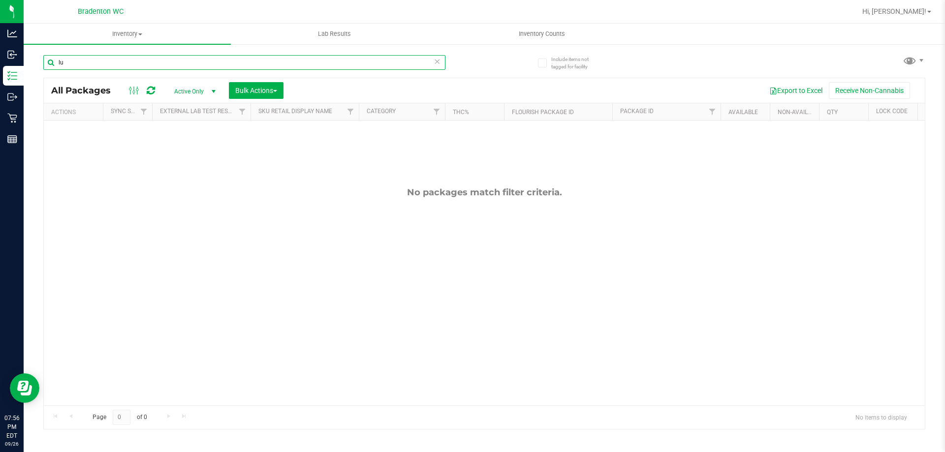
type input "l"
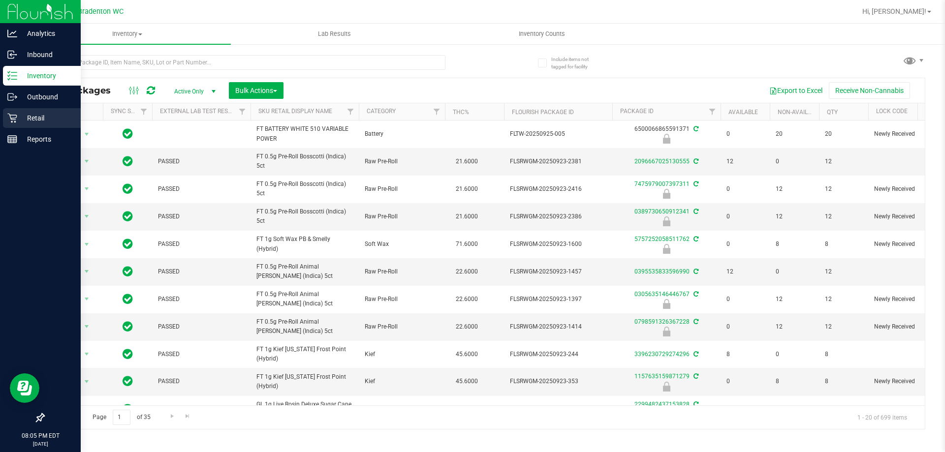
click at [21, 113] on p "Retail" at bounding box center [46, 118] width 59 height 12
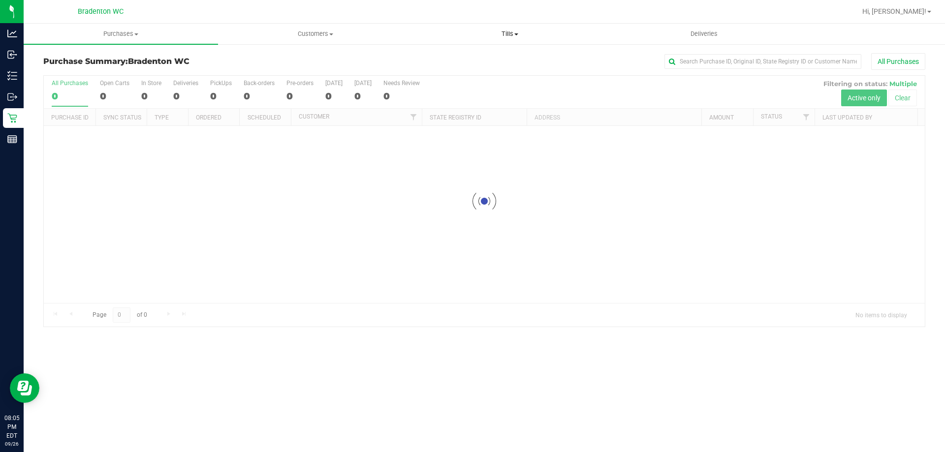
click at [522, 32] on span "Tills" at bounding box center [509, 34] width 193 height 9
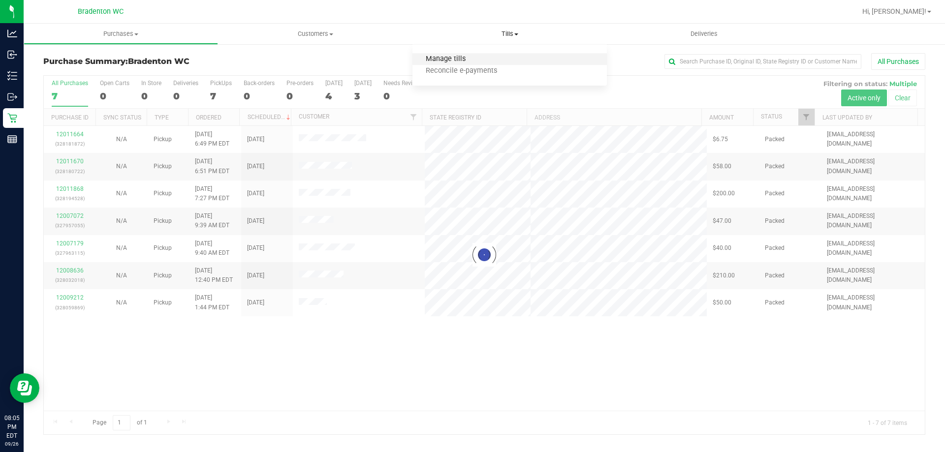
click at [465, 56] on span "Manage tills" at bounding box center [446, 59] width 66 height 8
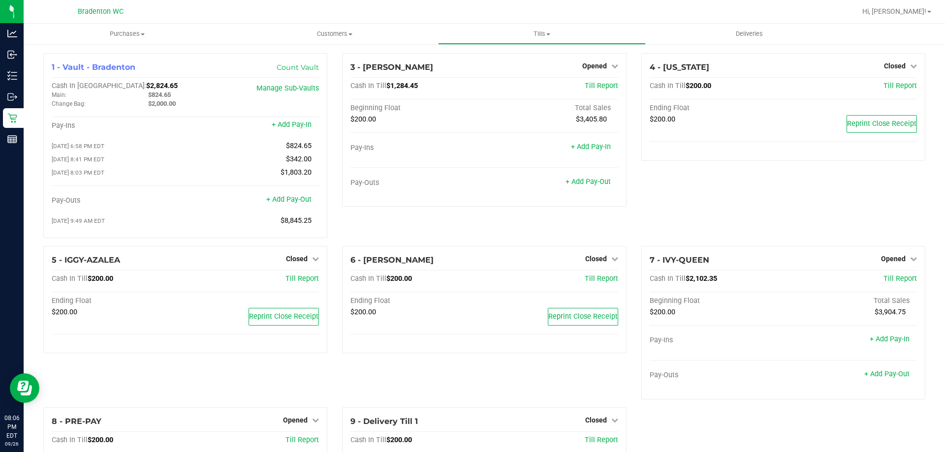
click at [758, 207] on div "4 - [US_STATE] Closed Open Till Cash In Till $200.00 Till Report Ending Float $…" at bounding box center [783, 149] width 299 height 193
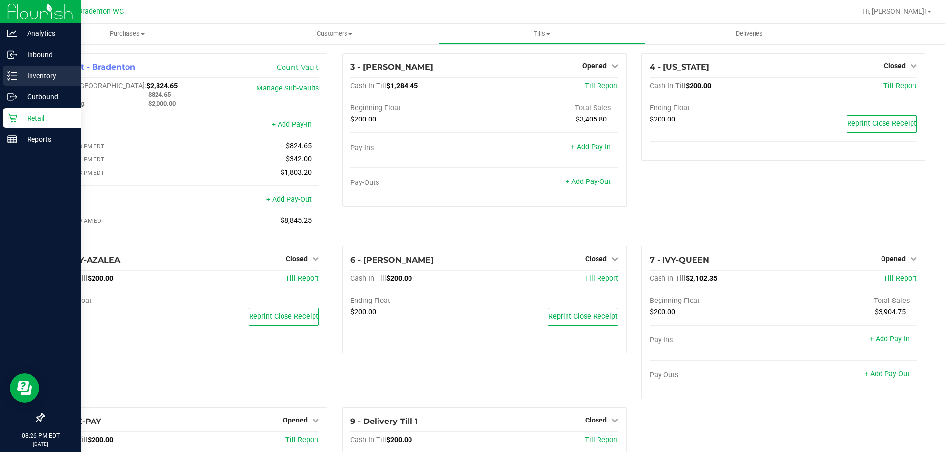
click at [40, 76] on p "Inventory" at bounding box center [46, 76] width 59 height 12
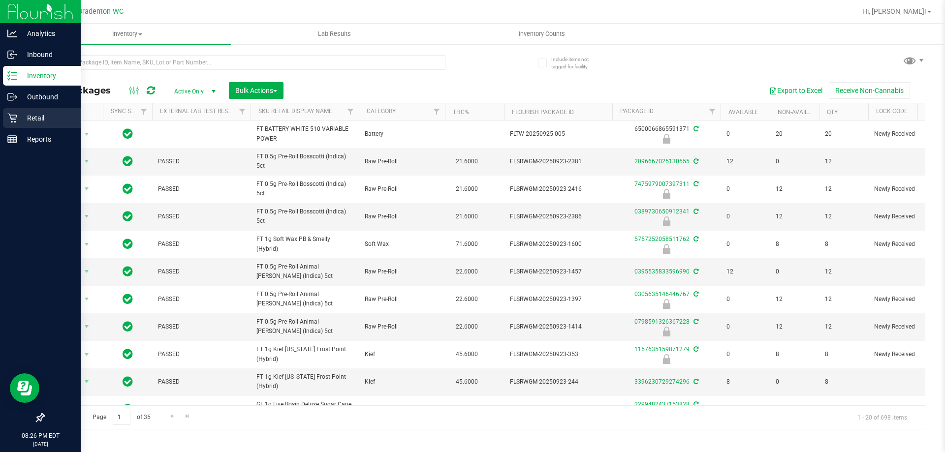
click at [32, 121] on p "Retail" at bounding box center [46, 118] width 59 height 12
